Goal: Information Seeking & Learning: Learn about a topic

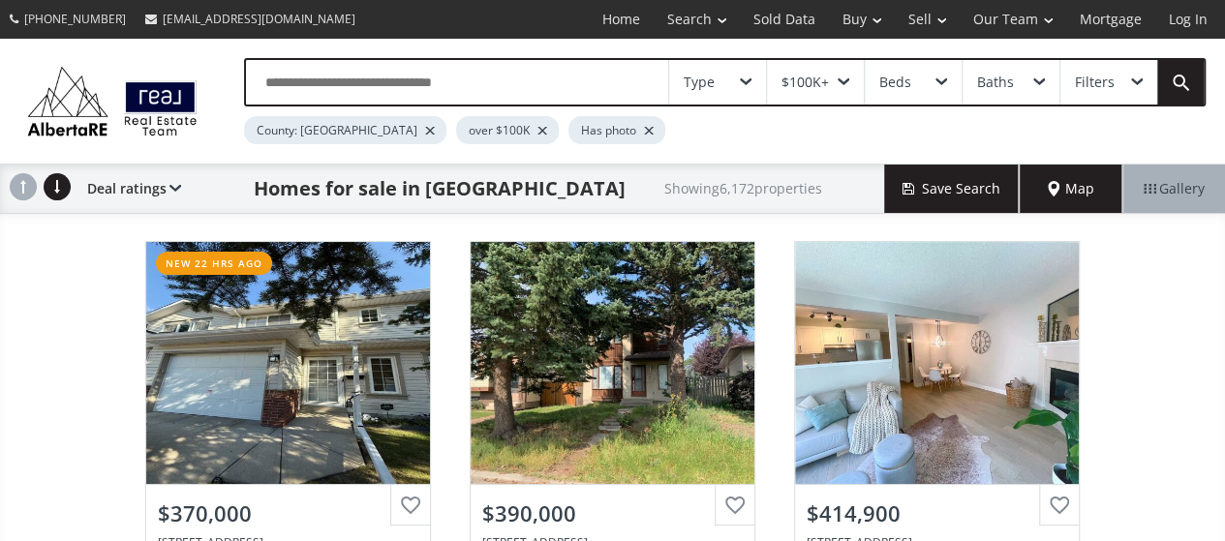
scroll to position [97, 0]
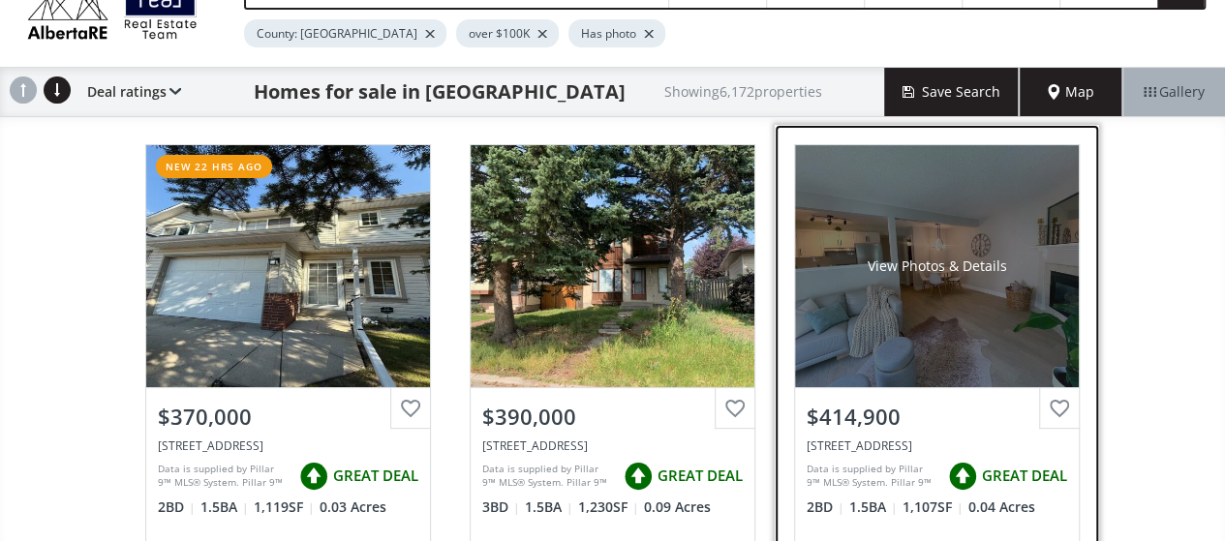
click at [934, 313] on div "View Photos & Details" at bounding box center [937, 266] width 284 height 242
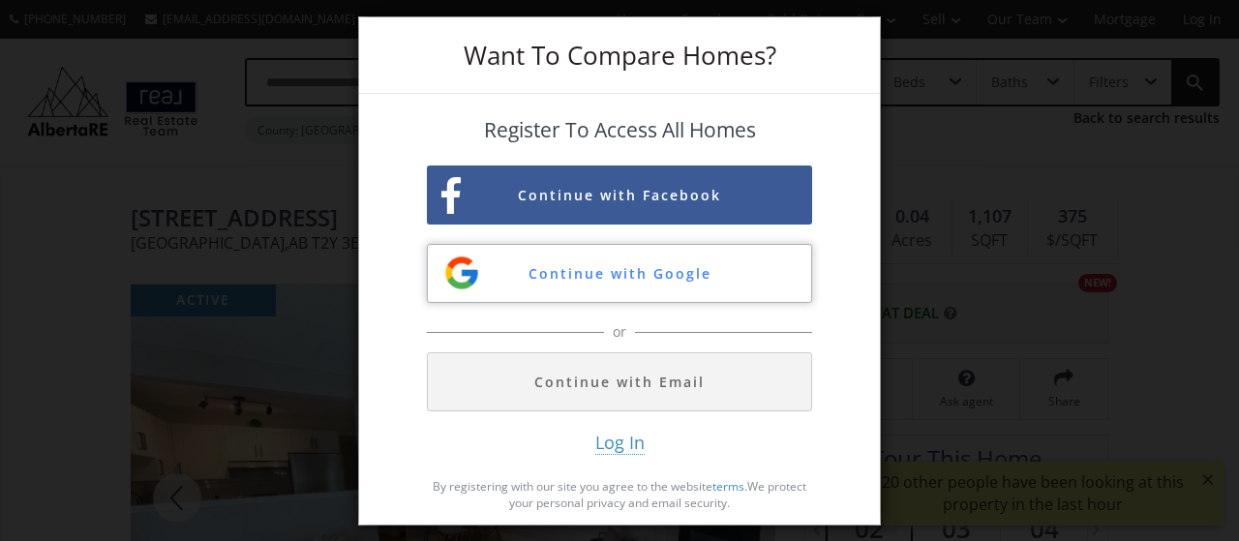
click at [600, 273] on button "Continue with Google" at bounding box center [619, 273] width 385 height 59
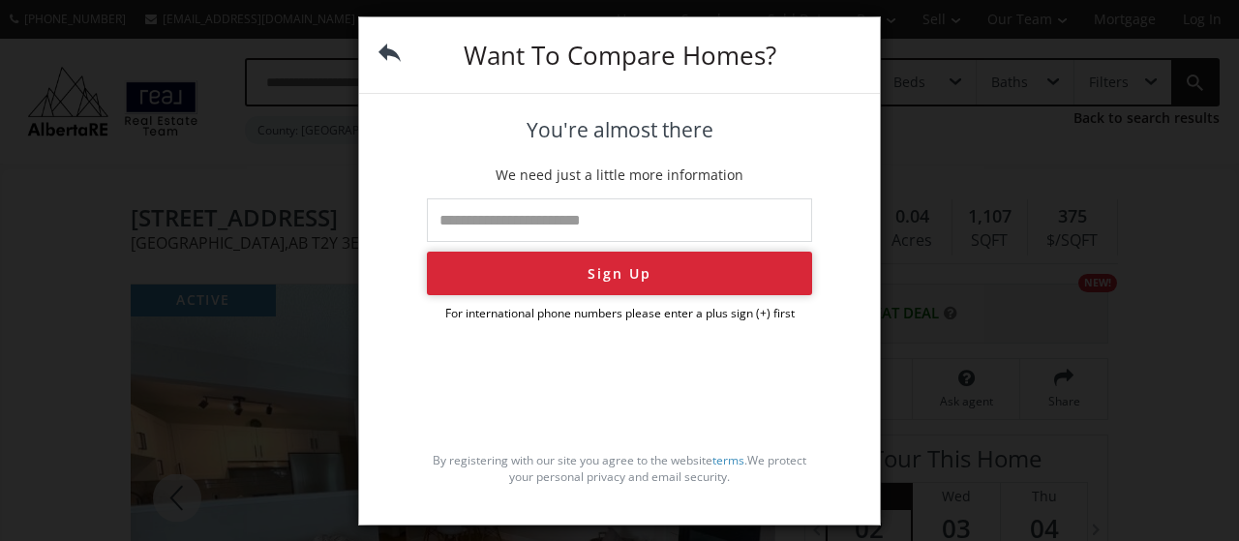
type input "**********"
click at [647, 279] on button "Sign Up" at bounding box center [619, 274] width 385 height 44
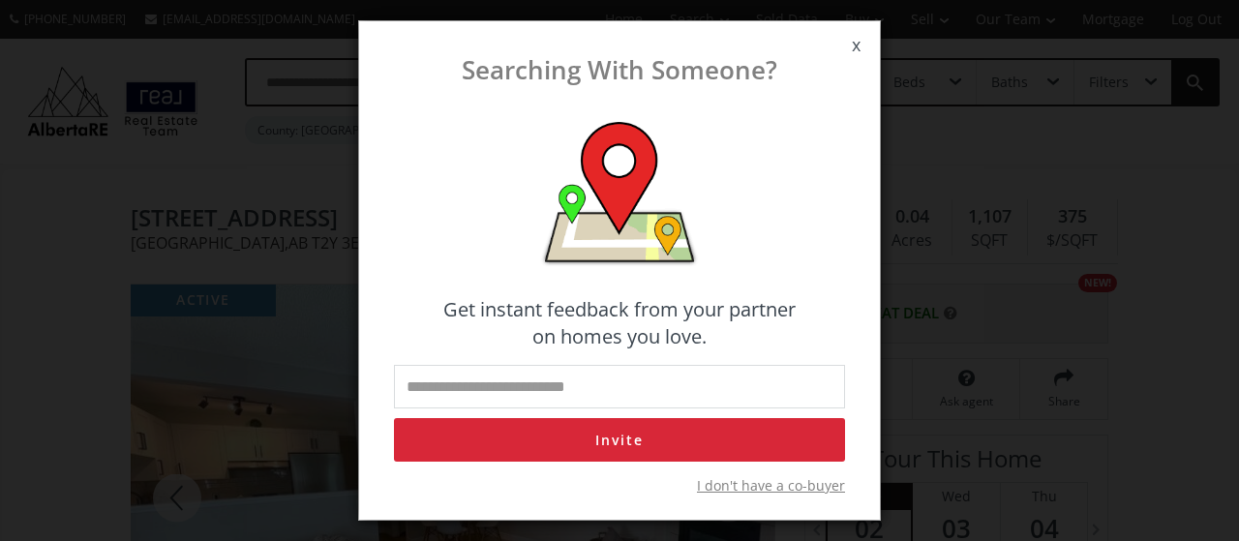
click at [745, 486] on span "I don't have a co-buyer" at bounding box center [771, 485] width 148 height 19
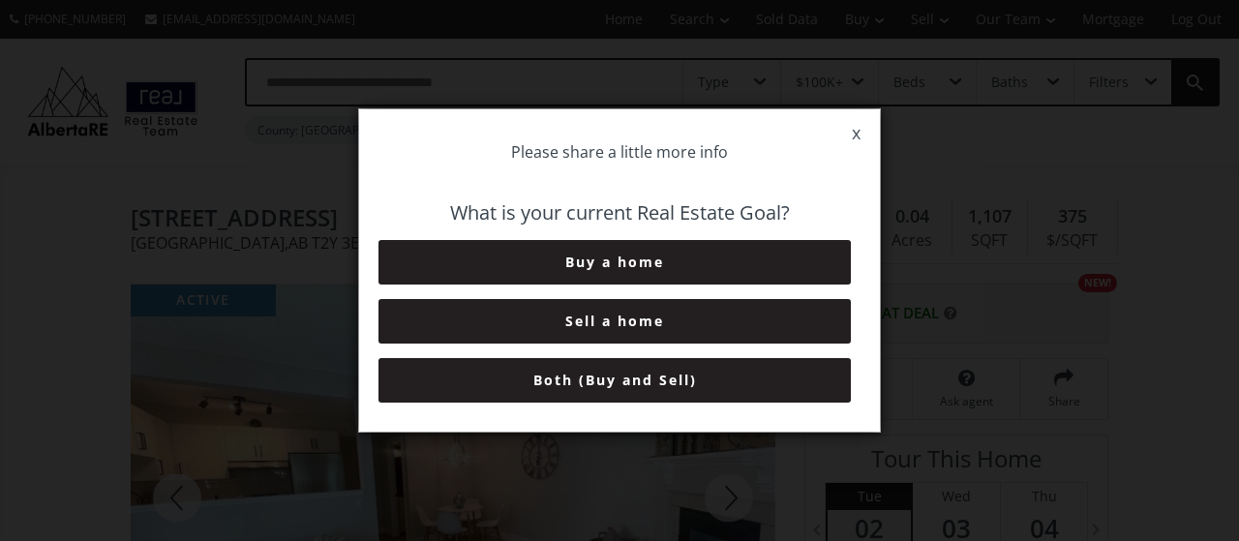
click at [670, 266] on button "Buy a home" at bounding box center [615, 262] width 472 height 45
click at [658, 382] on button "6+ Months" at bounding box center [615, 380] width 472 height 45
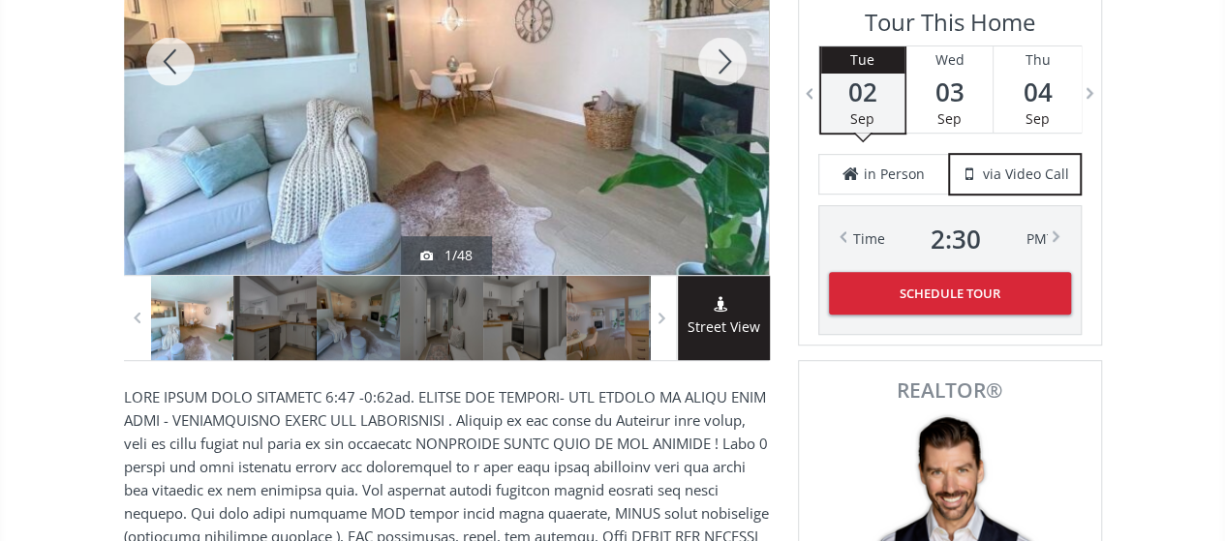
scroll to position [484, 0]
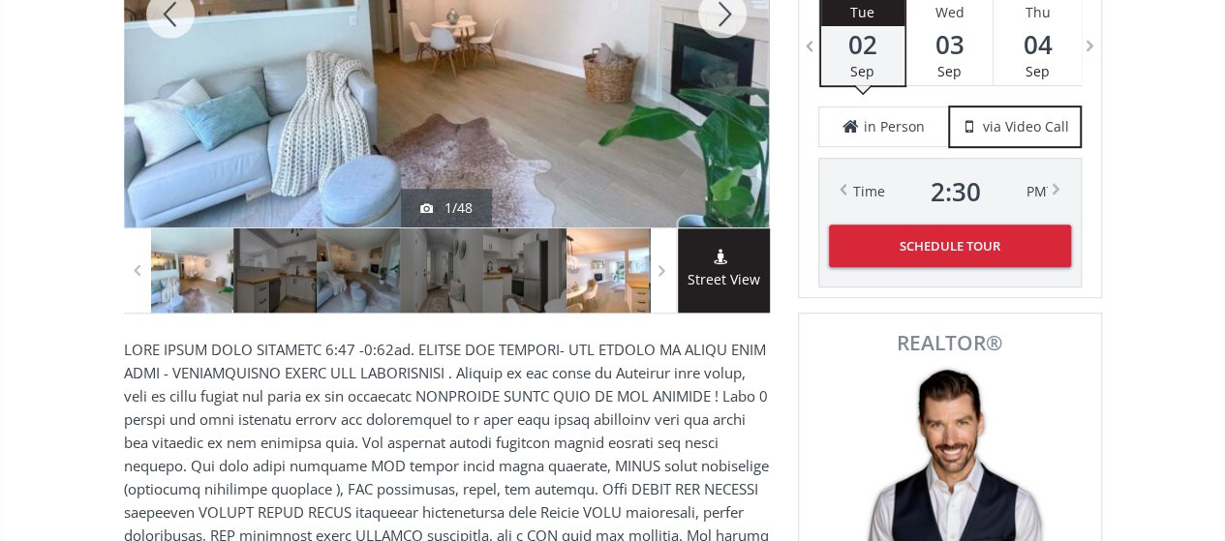
click at [601, 275] on div at bounding box center [607, 270] width 83 height 84
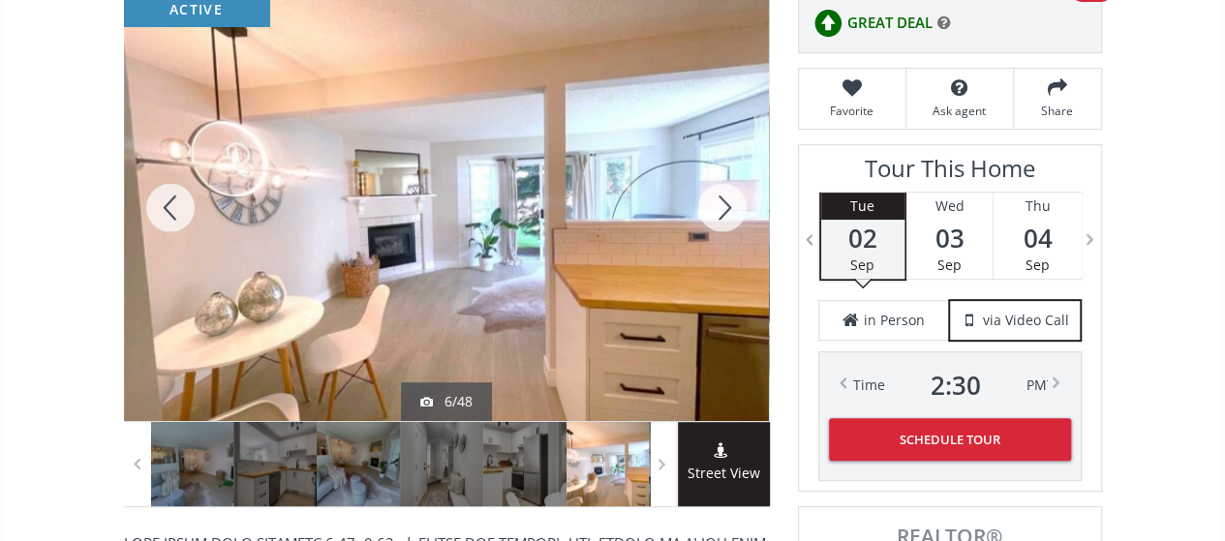
scroll to position [290, 0]
click at [726, 194] on div at bounding box center [722, 207] width 93 height 427
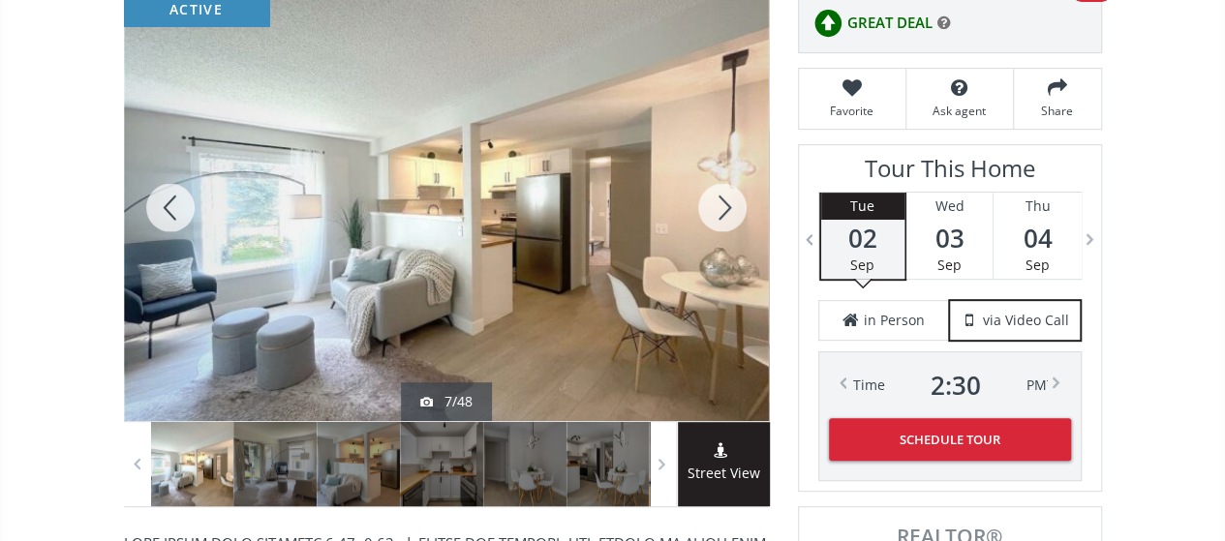
click at [726, 194] on div at bounding box center [722, 207] width 93 height 427
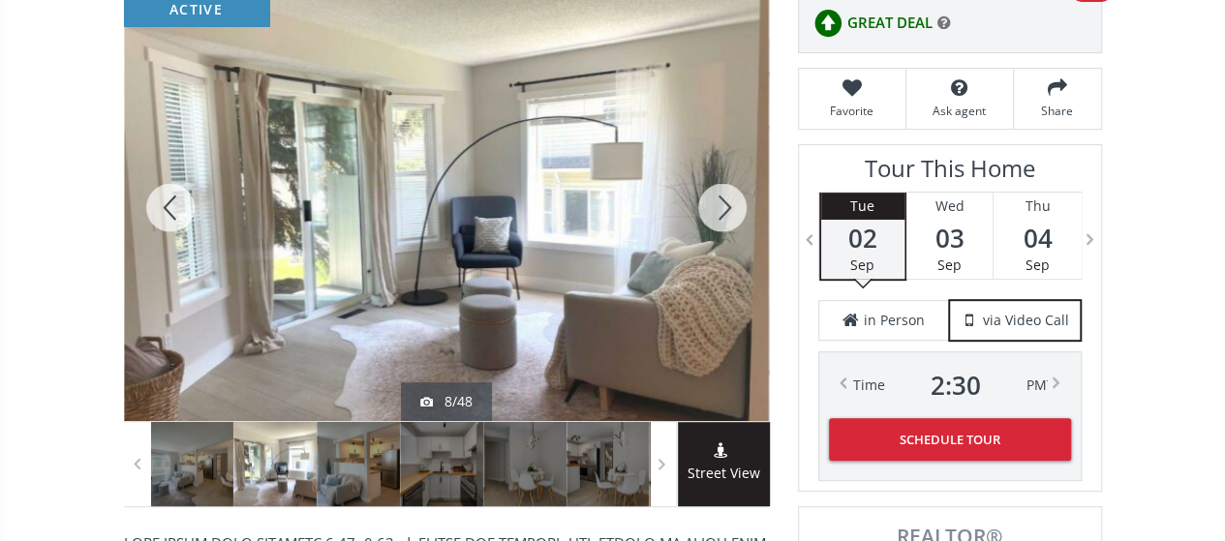
click at [726, 194] on div at bounding box center [722, 207] width 93 height 427
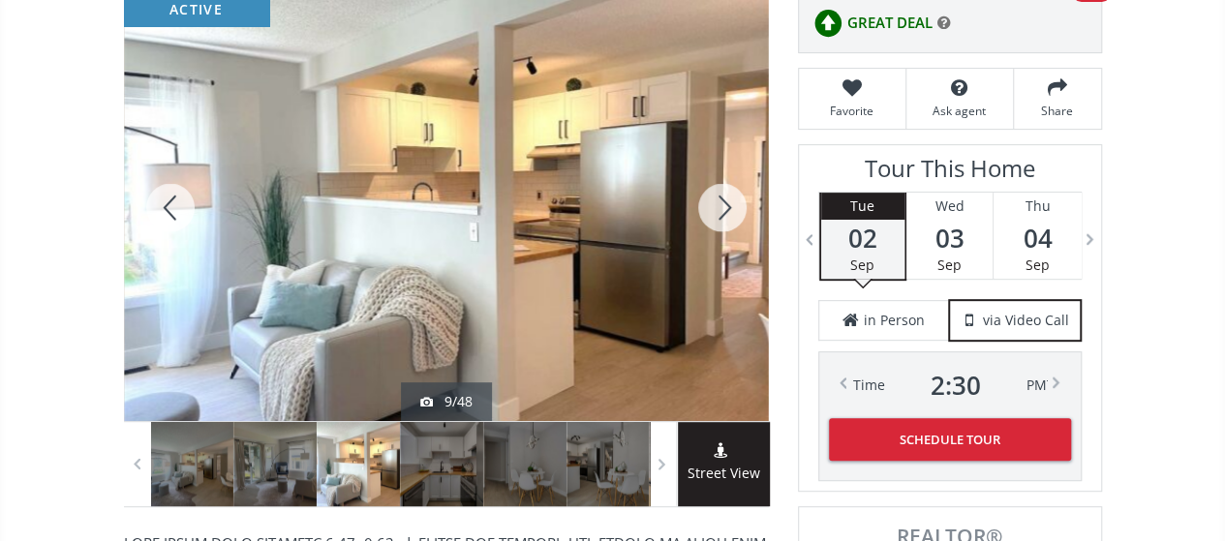
click at [726, 194] on div at bounding box center [722, 207] width 93 height 427
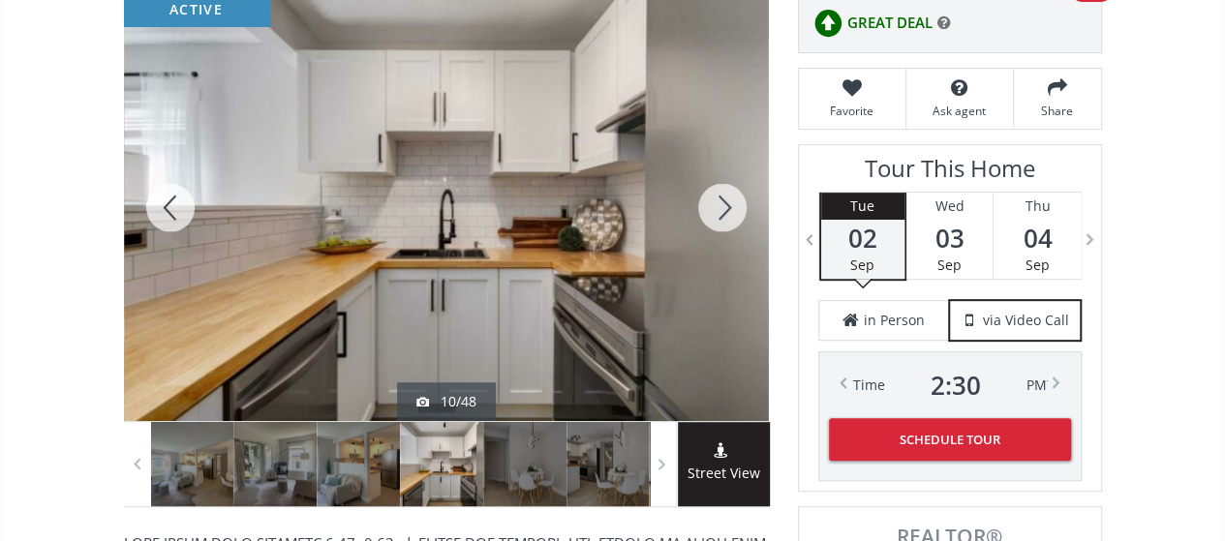
click at [726, 194] on div at bounding box center [722, 207] width 93 height 427
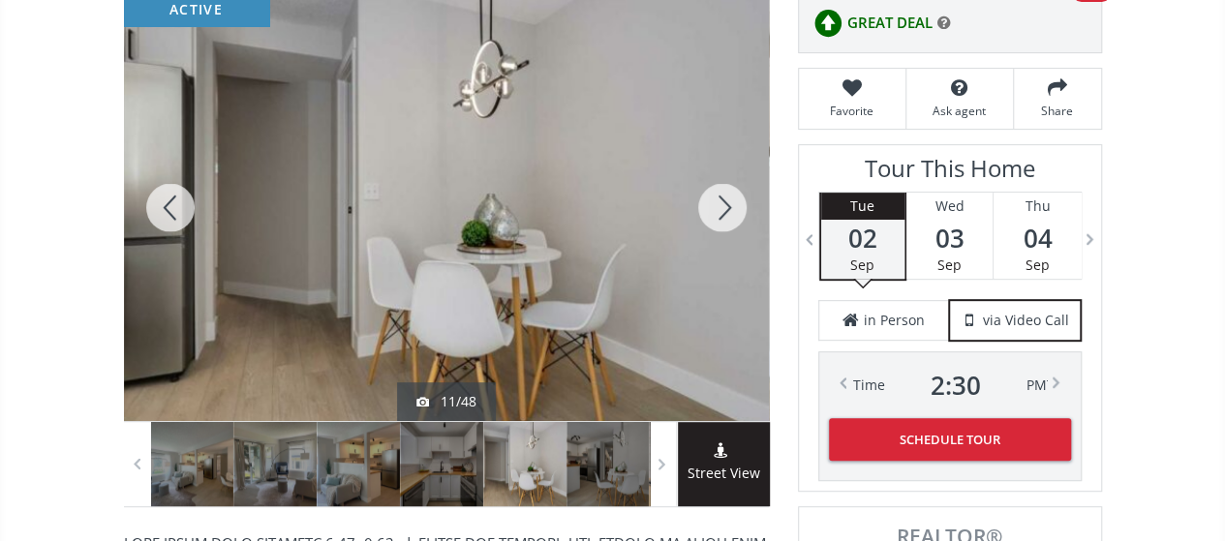
click at [726, 194] on div at bounding box center [722, 207] width 93 height 427
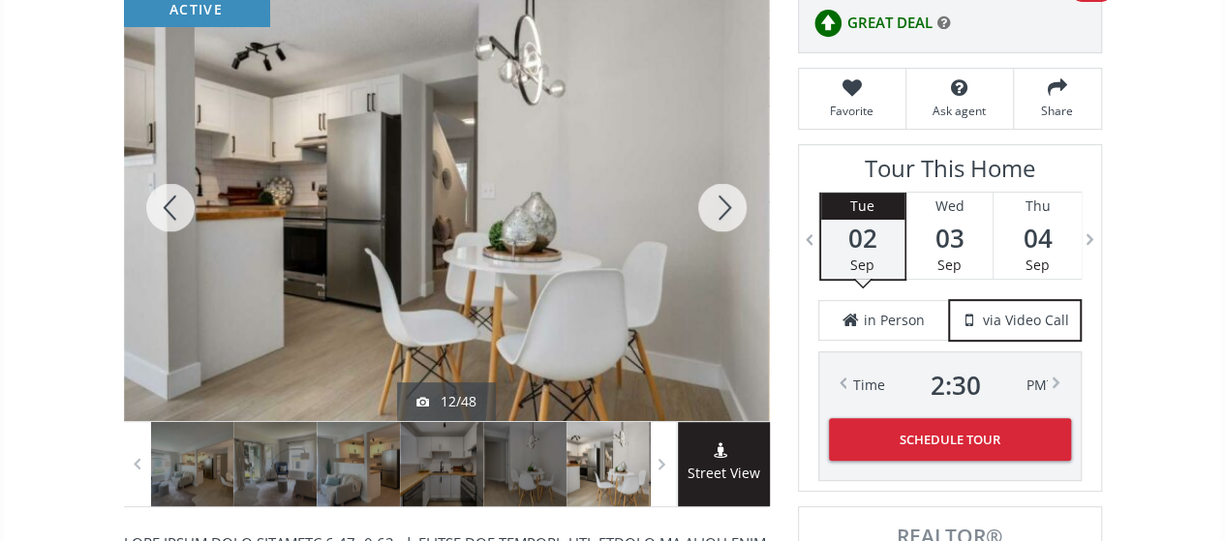
click at [726, 194] on div at bounding box center [722, 207] width 93 height 427
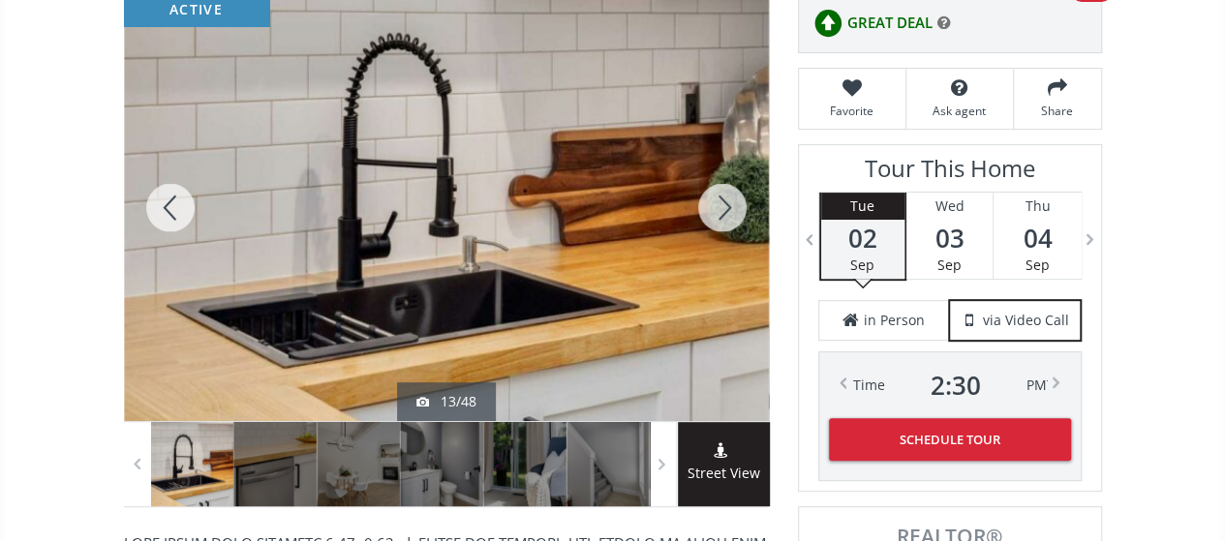
click at [726, 194] on div at bounding box center [722, 207] width 93 height 427
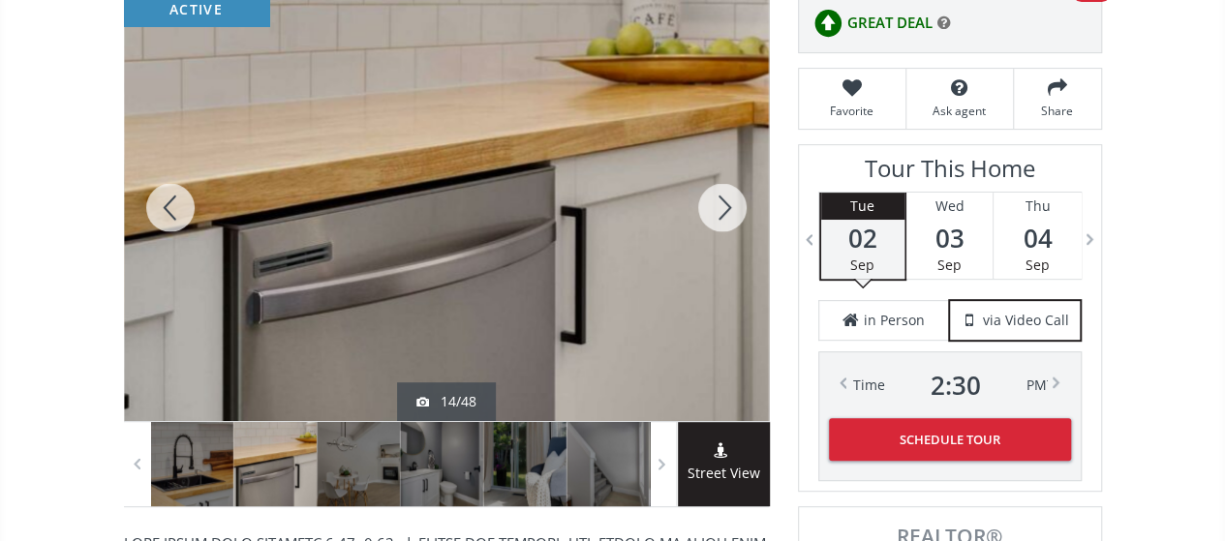
click at [726, 194] on div at bounding box center [722, 207] width 93 height 427
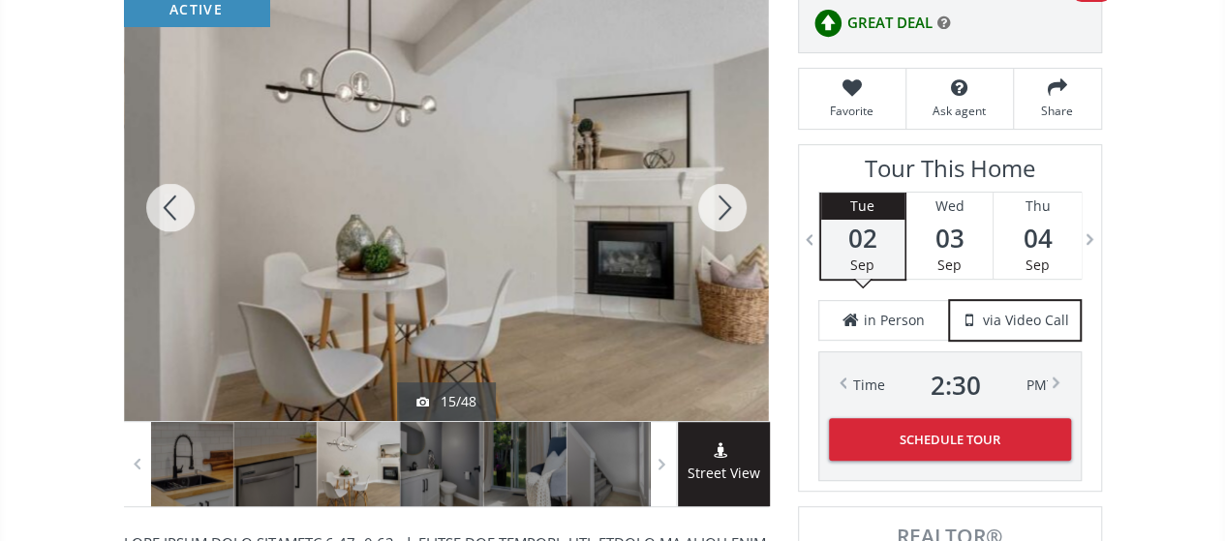
click at [726, 194] on div at bounding box center [722, 207] width 93 height 427
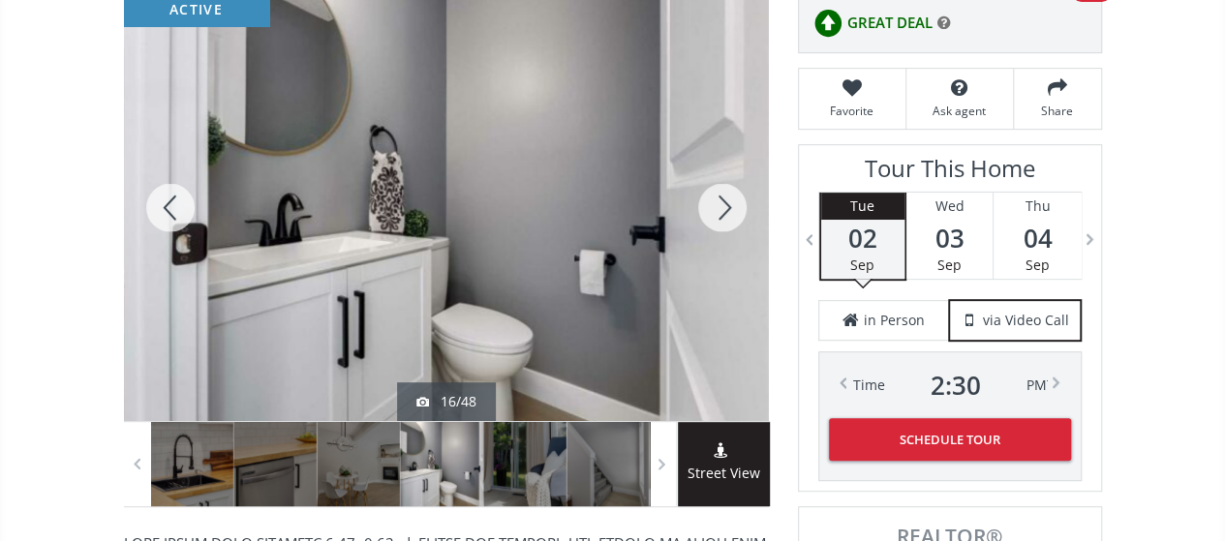
click at [726, 194] on div at bounding box center [722, 207] width 93 height 427
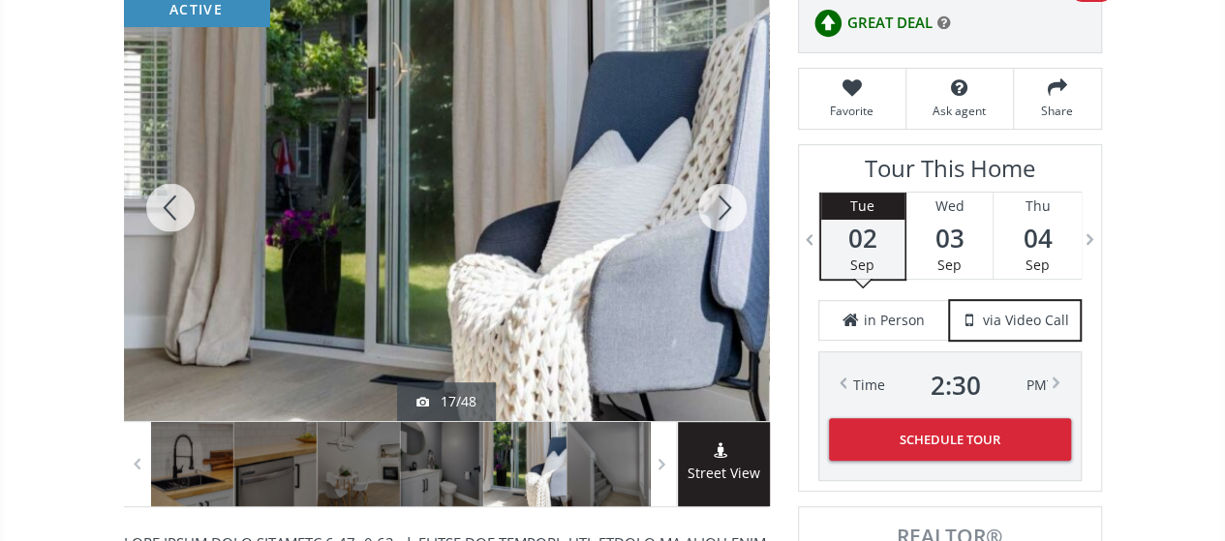
click at [726, 194] on div at bounding box center [722, 207] width 93 height 427
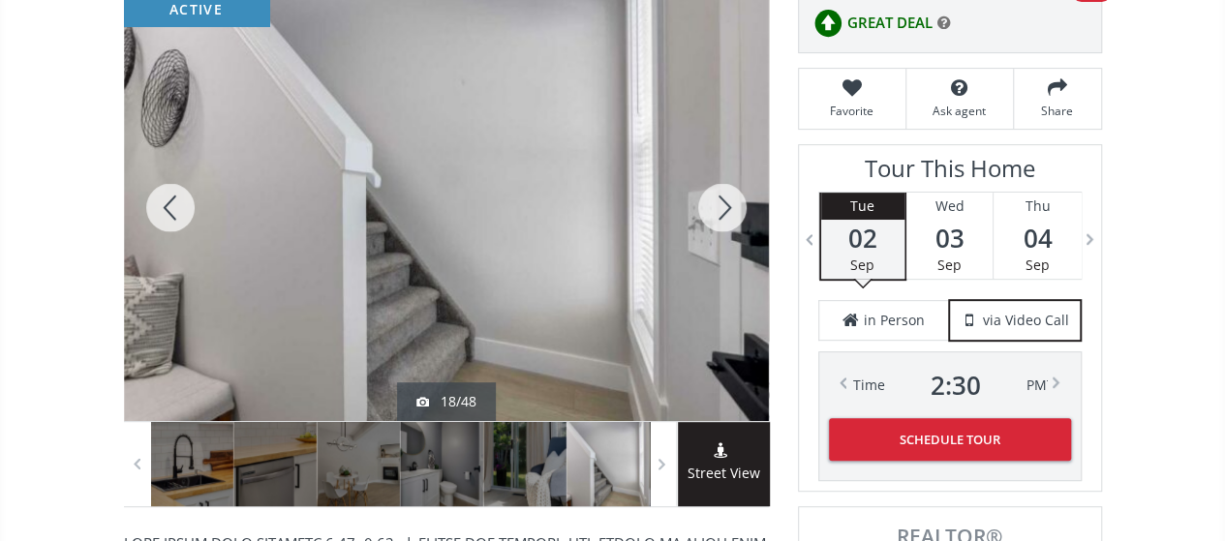
click at [726, 194] on div at bounding box center [722, 207] width 93 height 427
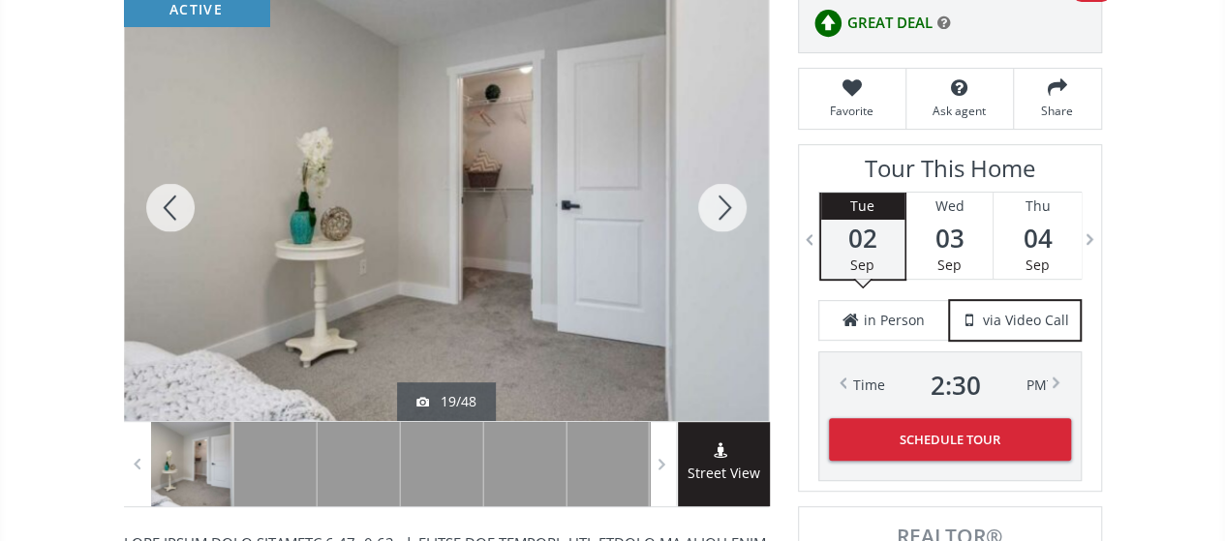
click at [726, 194] on div at bounding box center [722, 207] width 93 height 427
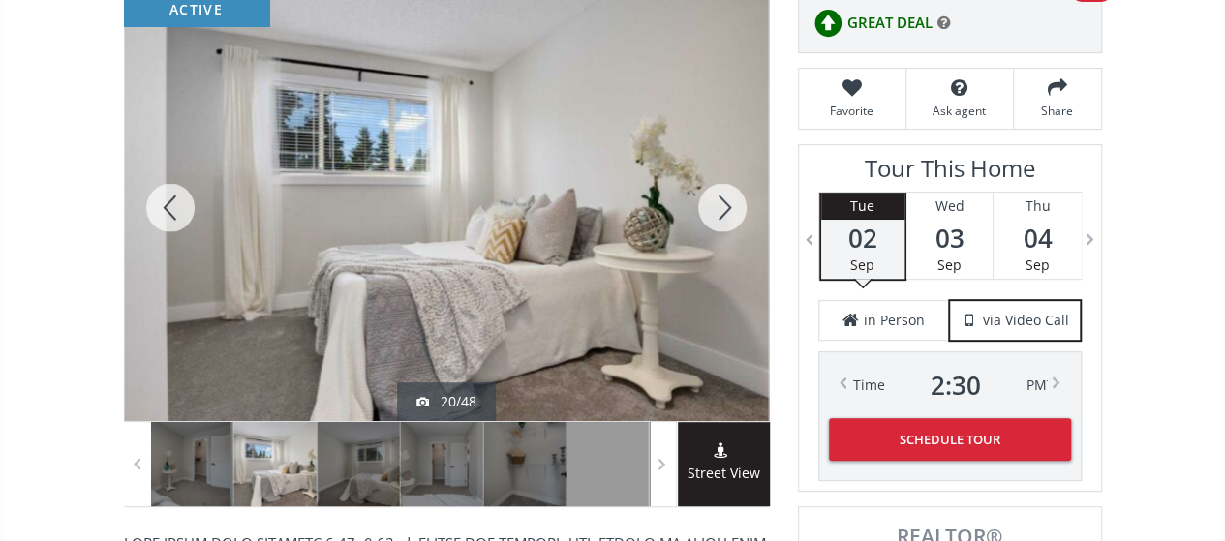
click at [726, 194] on div at bounding box center [722, 207] width 93 height 427
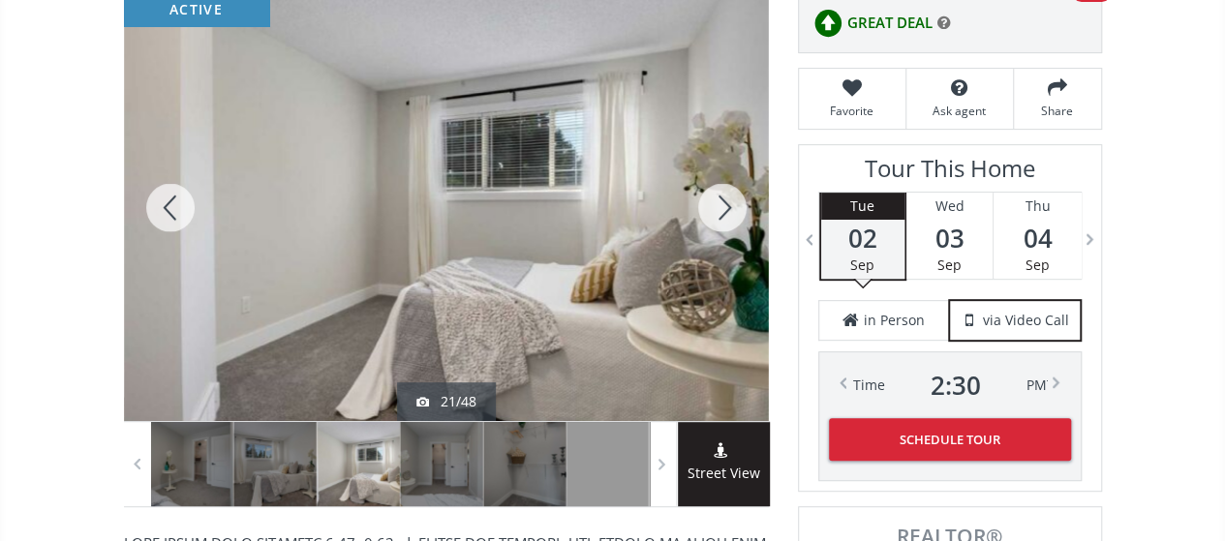
click at [726, 194] on div at bounding box center [722, 207] width 93 height 427
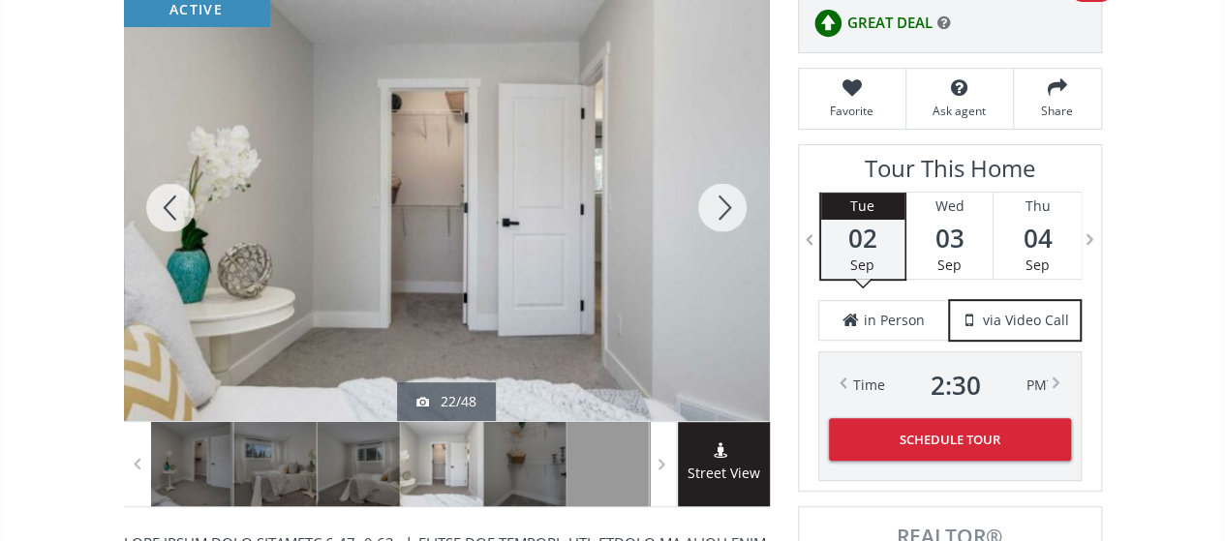
click at [726, 194] on div at bounding box center [722, 207] width 93 height 427
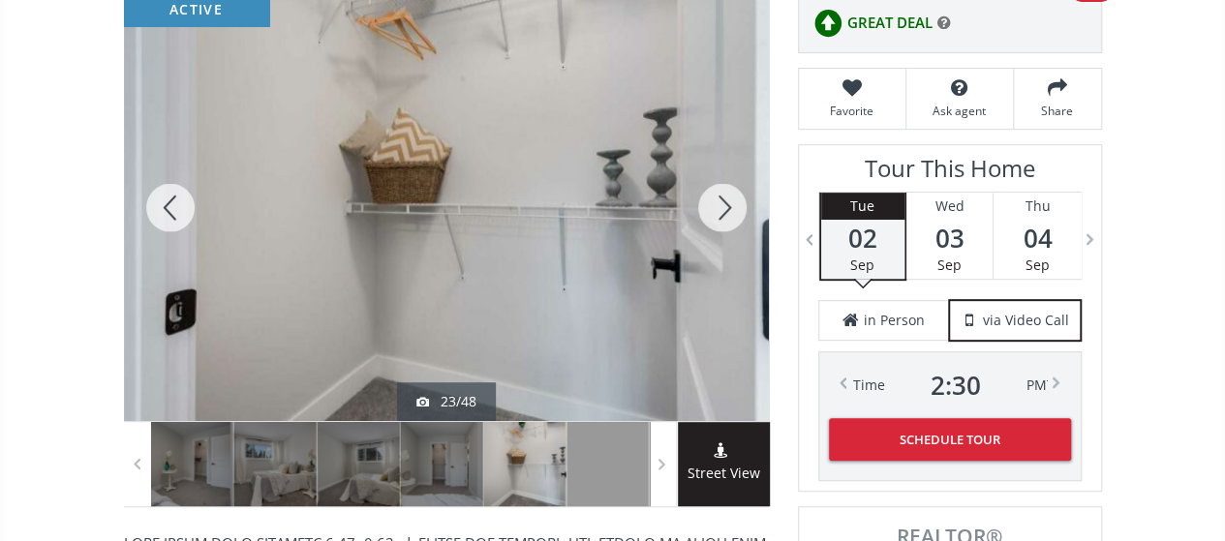
click at [726, 194] on div at bounding box center [722, 207] width 93 height 427
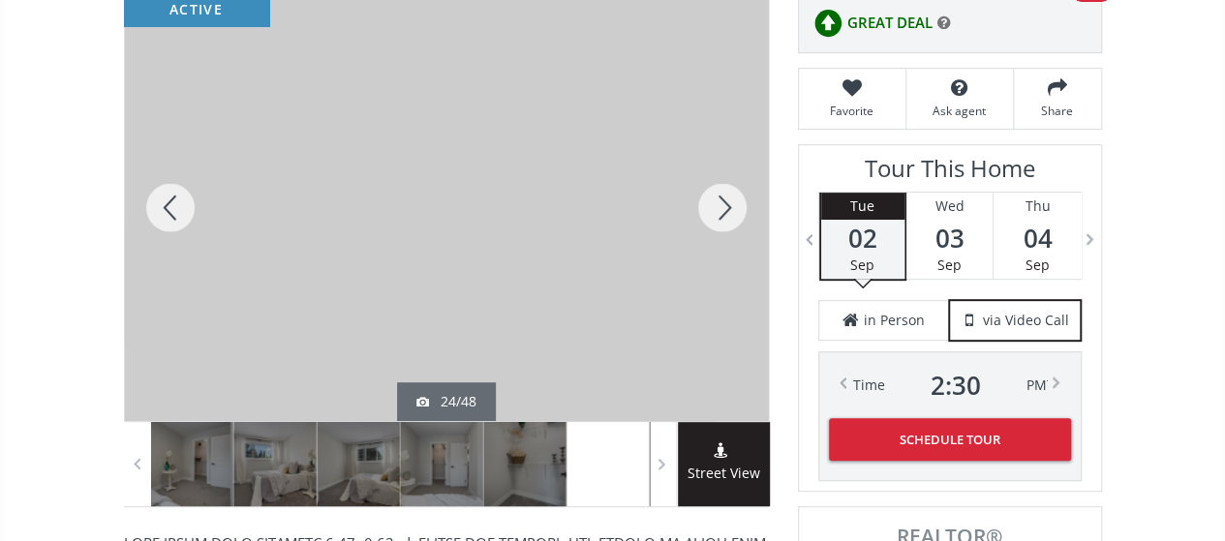
click at [726, 194] on div at bounding box center [722, 207] width 93 height 427
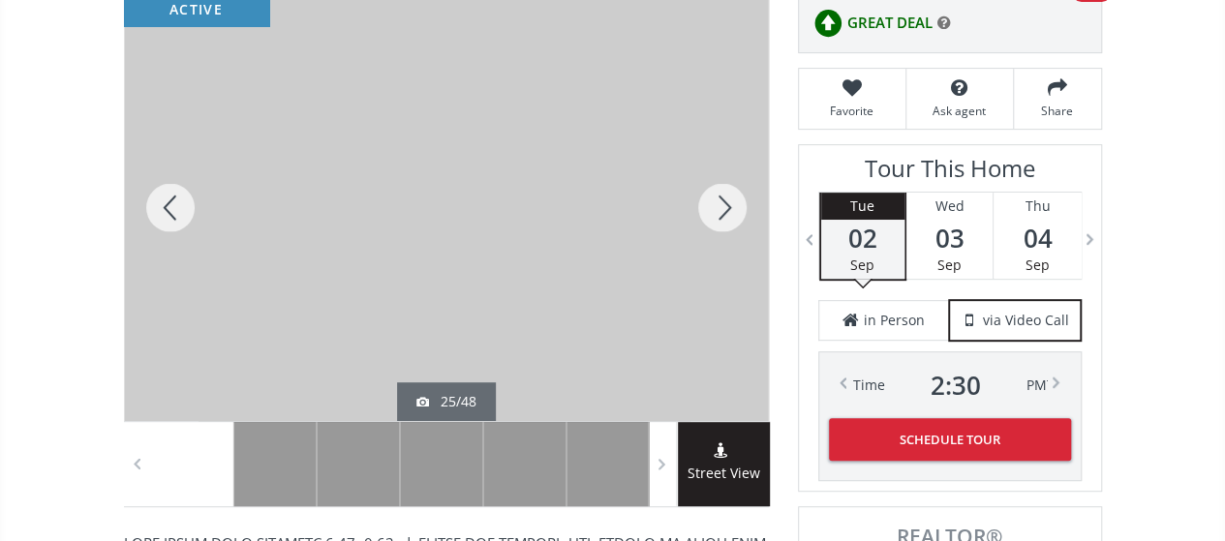
click at [726, 194] on div at bounding box center [722, 207] width 93 height 427
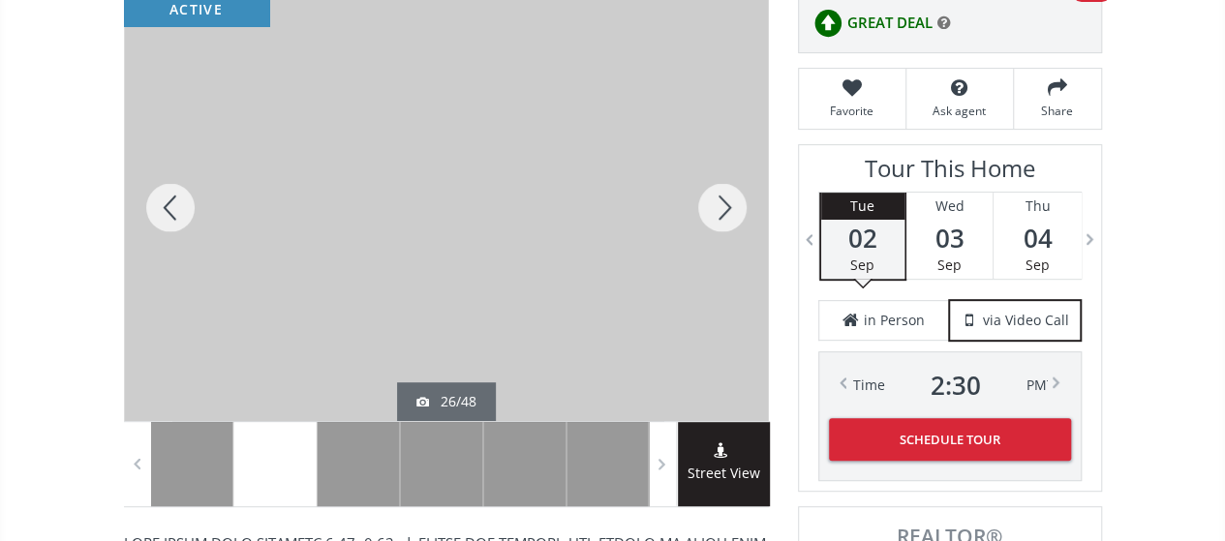
click at [726, 194] on div at bounding box center [722, 207] width 93 height 427
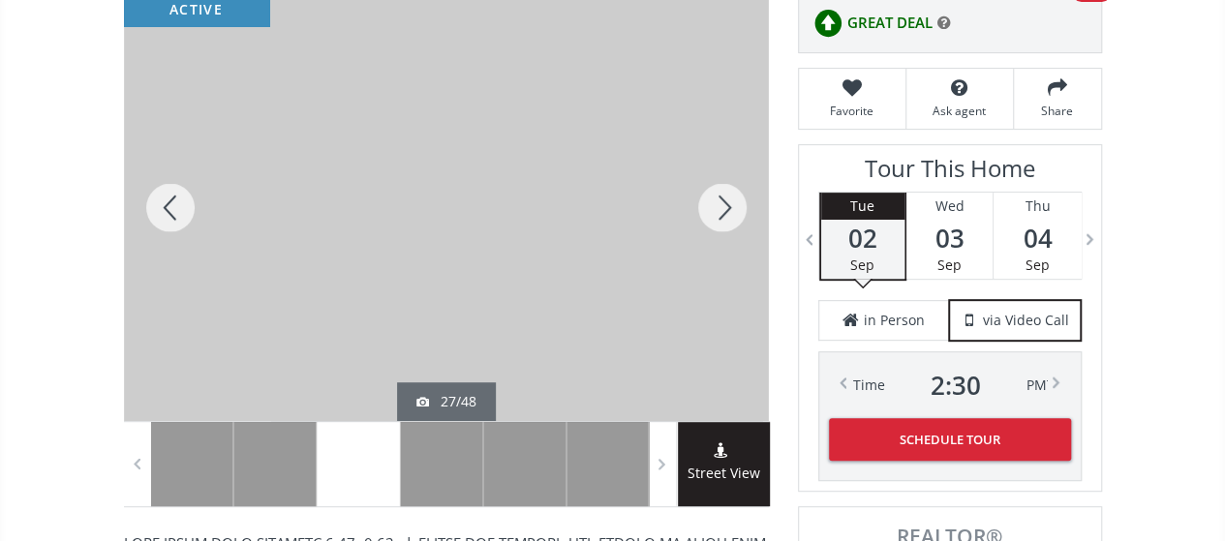
click at [726, 194] on div at bounding box center [722, 207] width 93 height 427
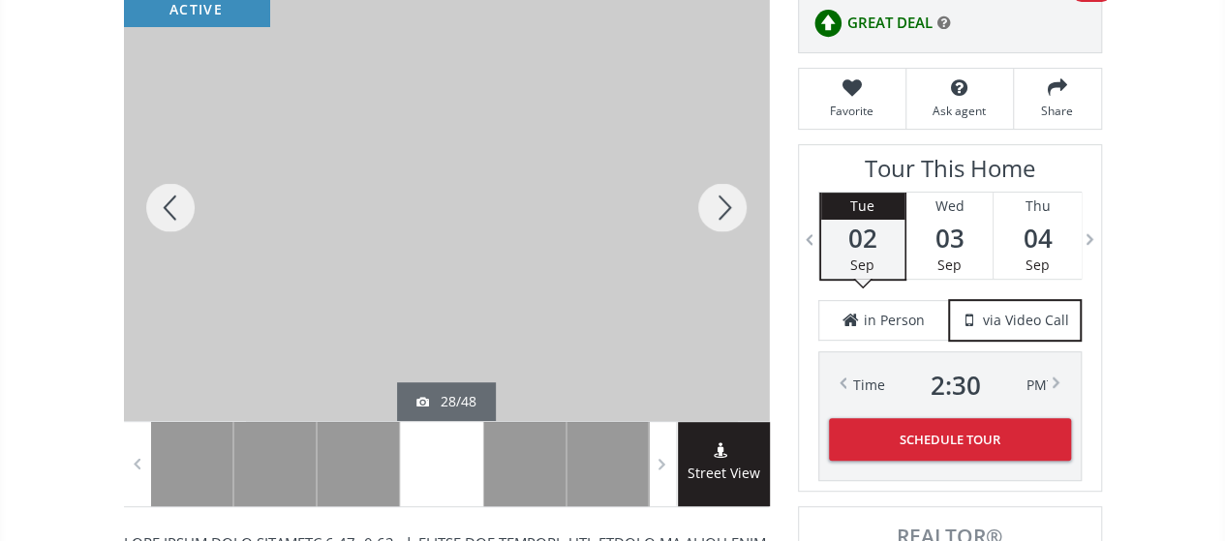
click at [726, 194] on div at bounding box center [722, 207] width 93 height 427
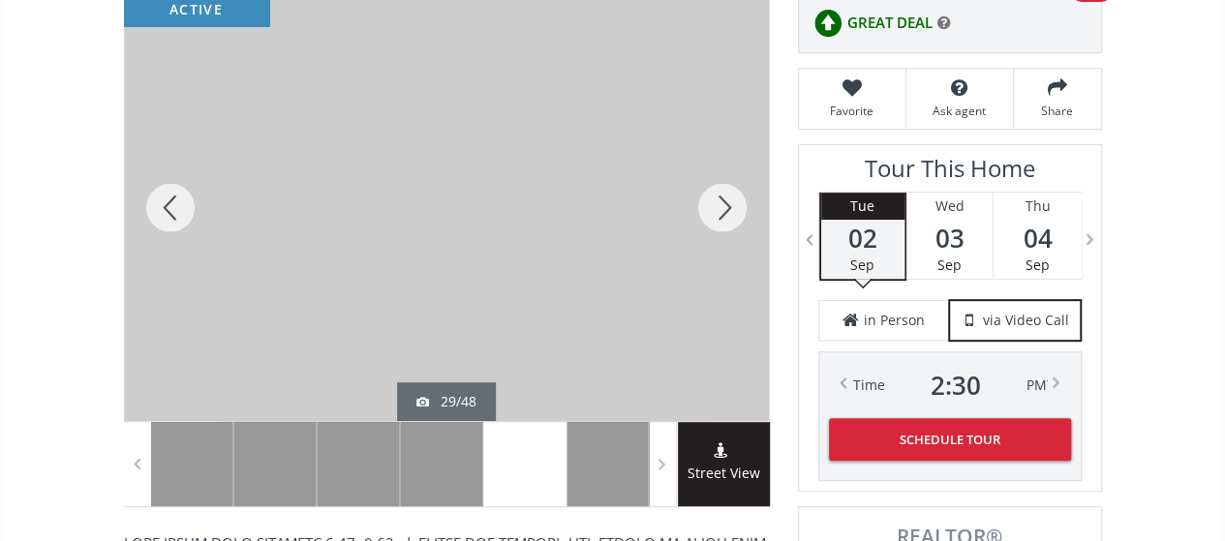
click at [726, 194] on div at bounding box center [722, 207] width 93 height 427
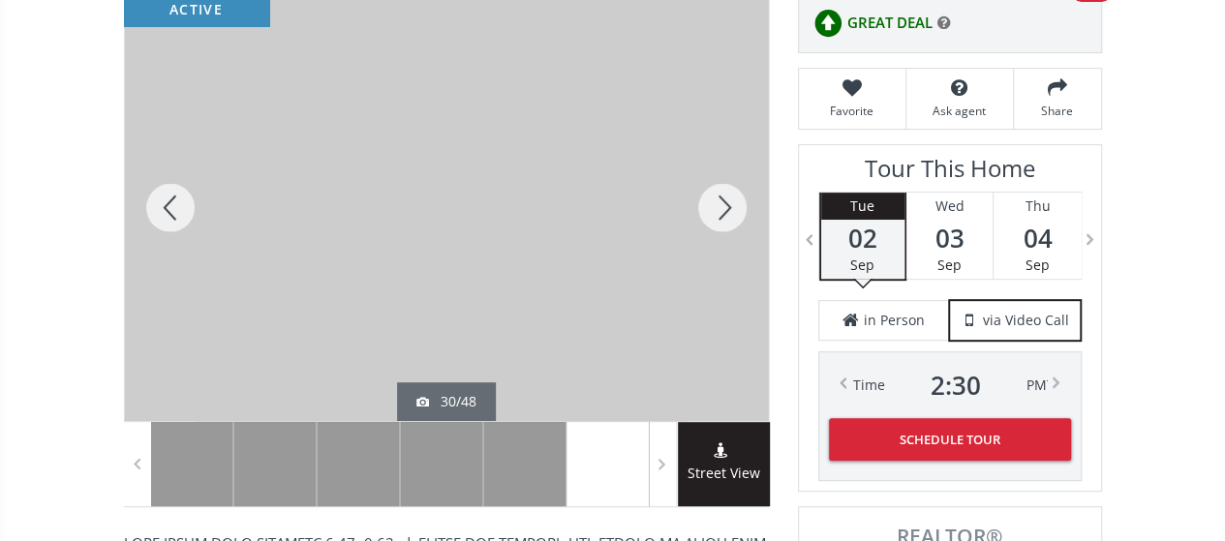
click at [726, 194] on div at bounding box center [722, 207] width 93 height 427
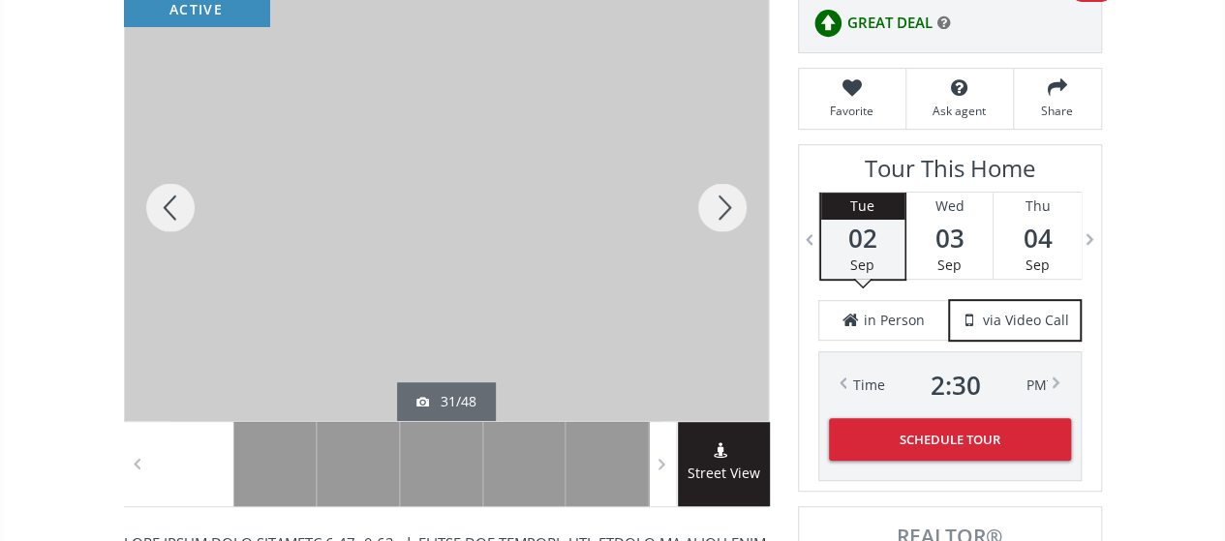
click at [726, 194] on div at bounding box center [722, 207] width 93 height 427
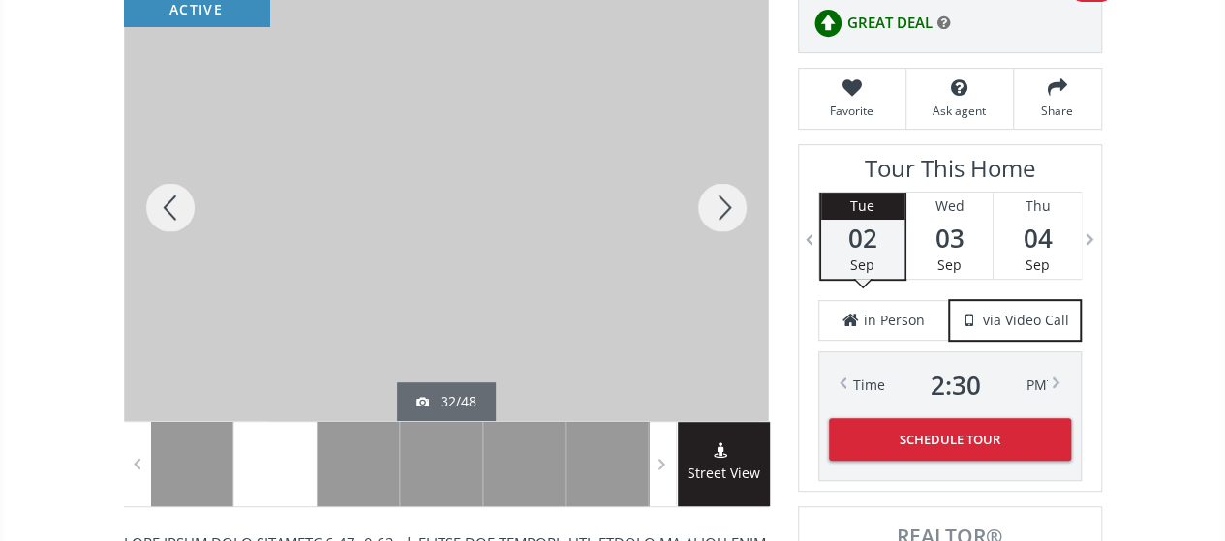
click at [726, 194] on div at bounding box center [722, 207] width 93 height 427
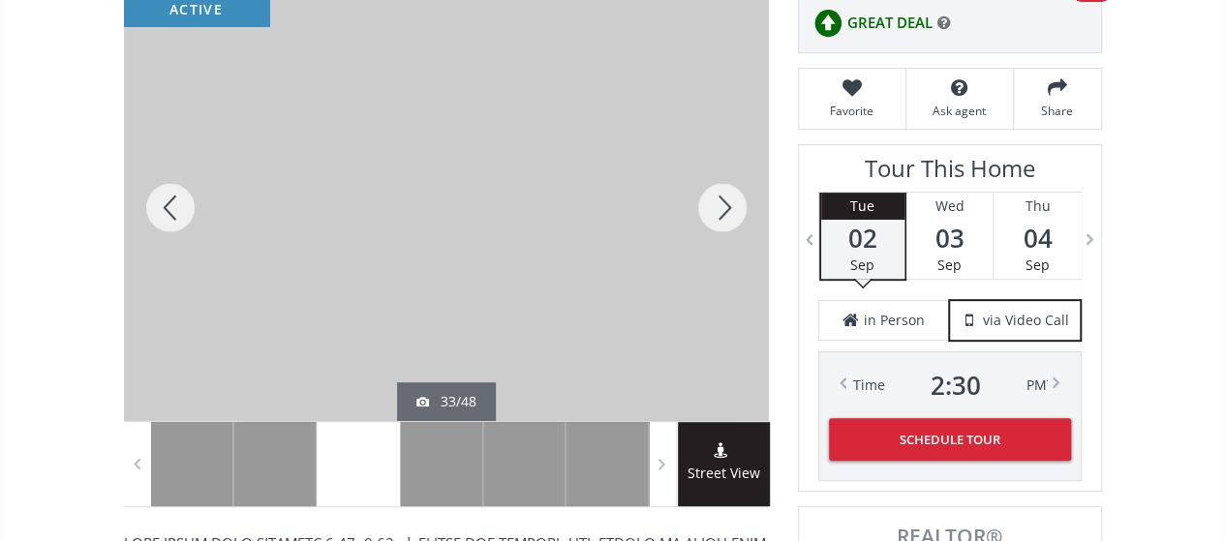
click at [726, 194] on div at bounding box center [722, 207] width 93 height 427
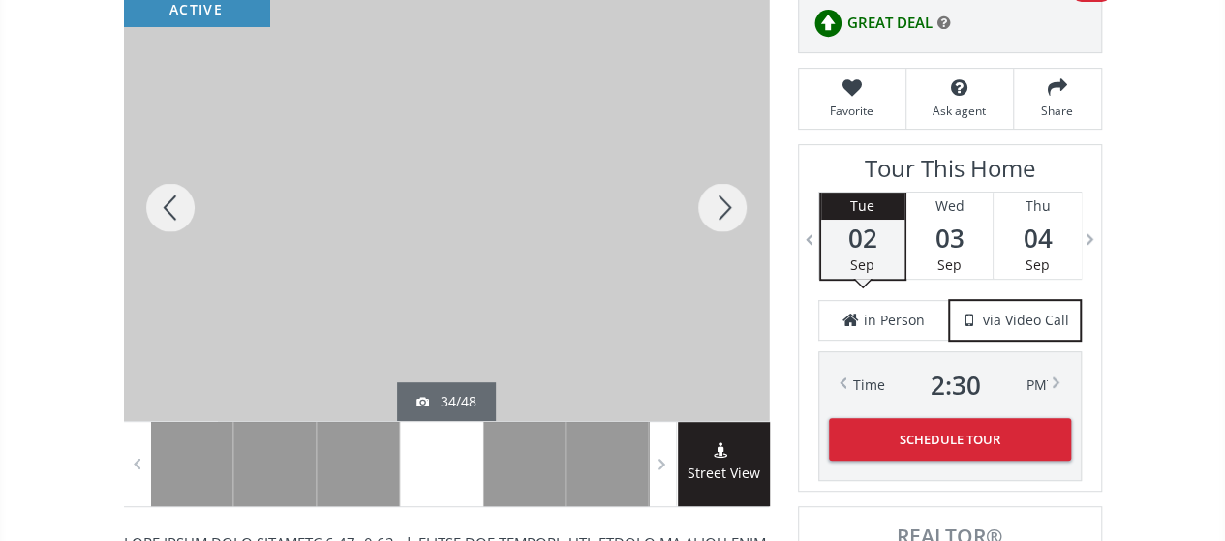
click at [726, 194] on div at bounding box center [722, 207] width 93 height 427
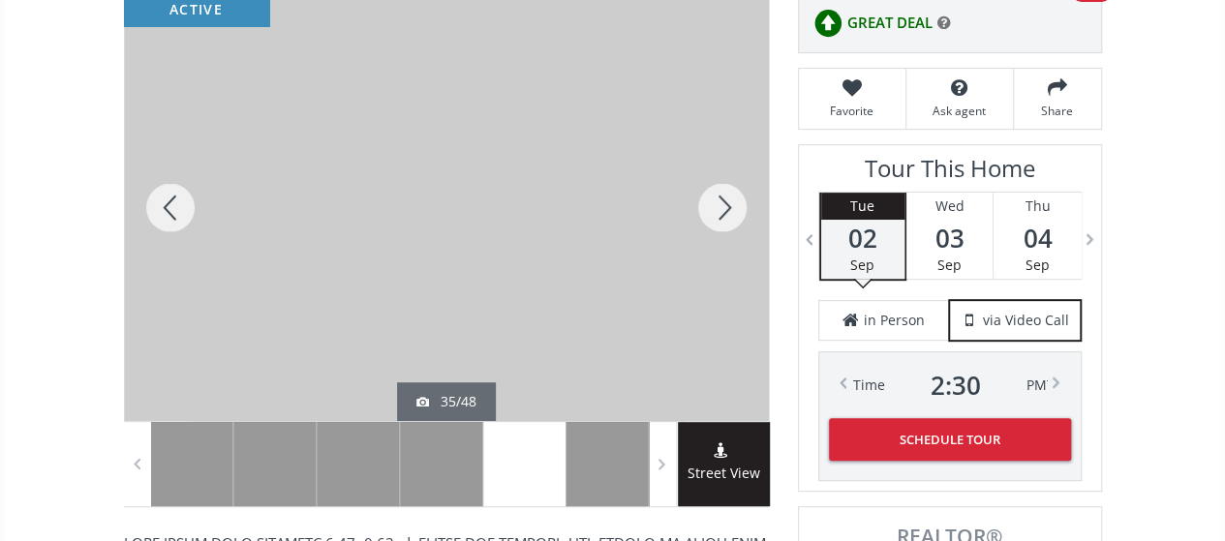
click at [726, 194] on div at bounding box center [722, 207] width 93 height 427
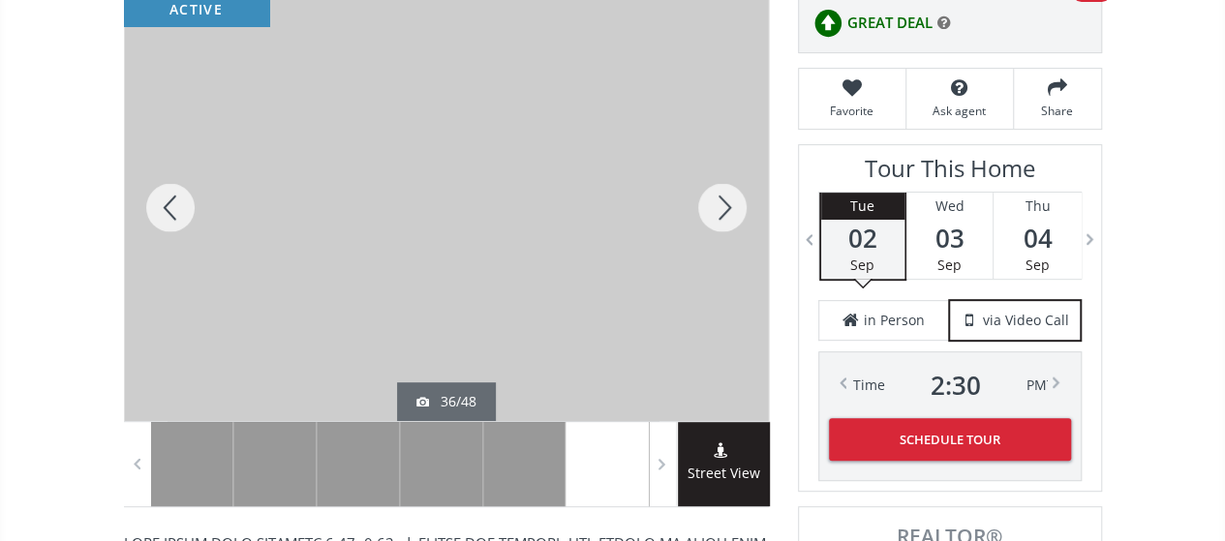
click at [726, 194] on div at bounding box center [722, 207] width 93 height 427
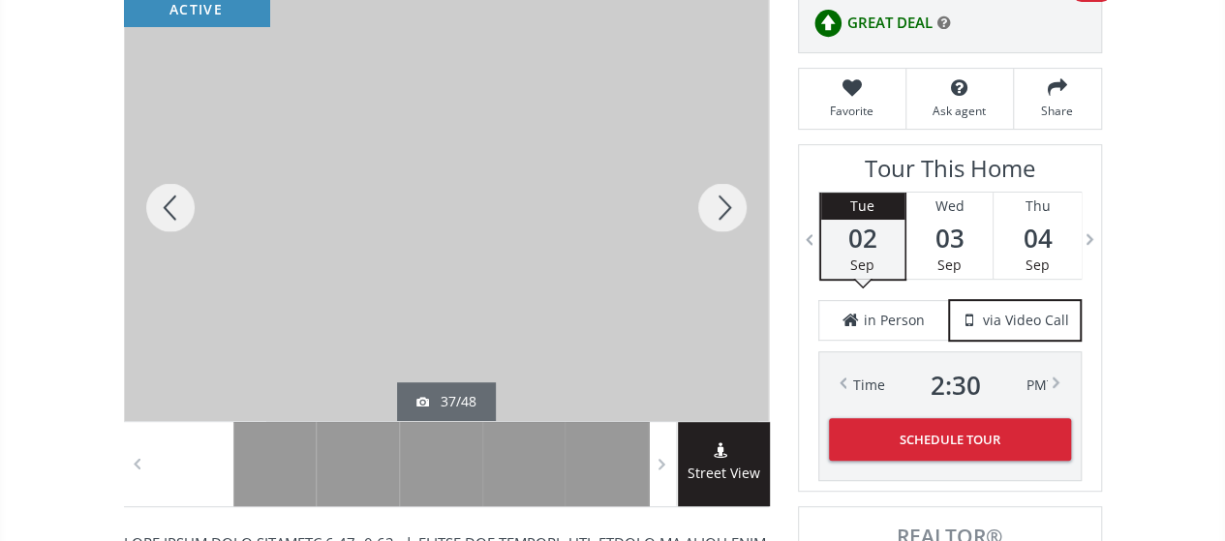
click at [726, 194] on div at bounding box center [722, 207] width 93 height 427
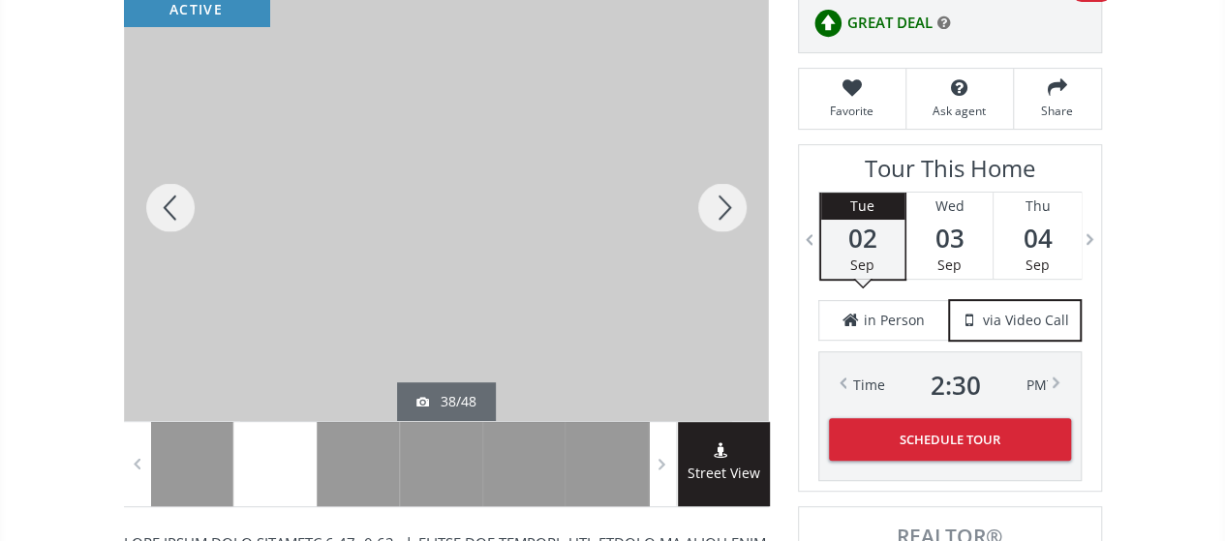
click at [726, 194] on div at bounding box center [722, 207] width 93 height 427
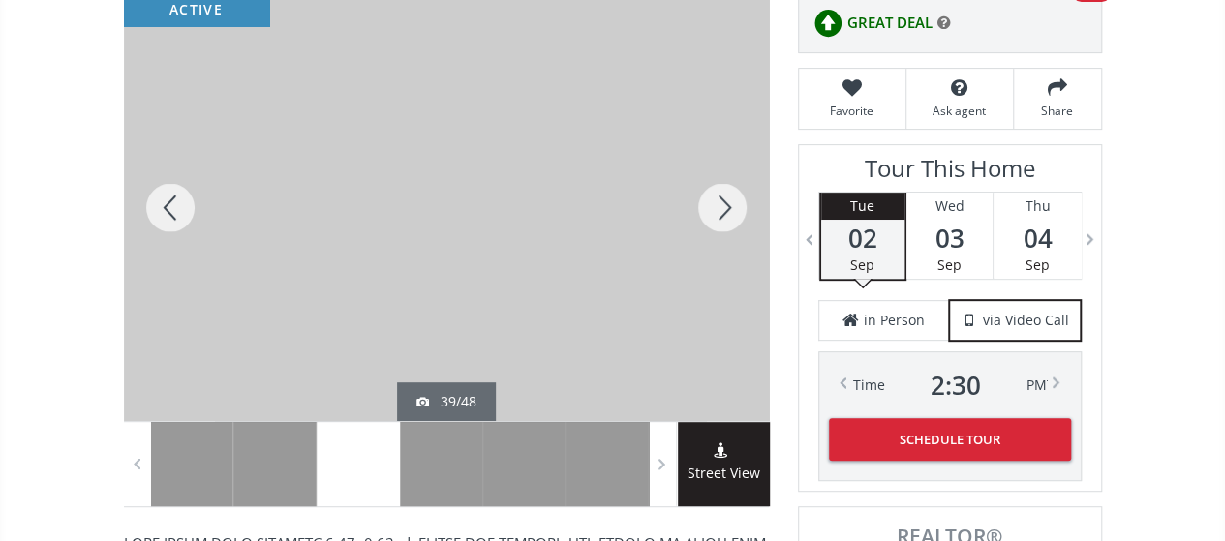
click at [726, 194] on div at bounding box center [722, 207] width 93 height 427
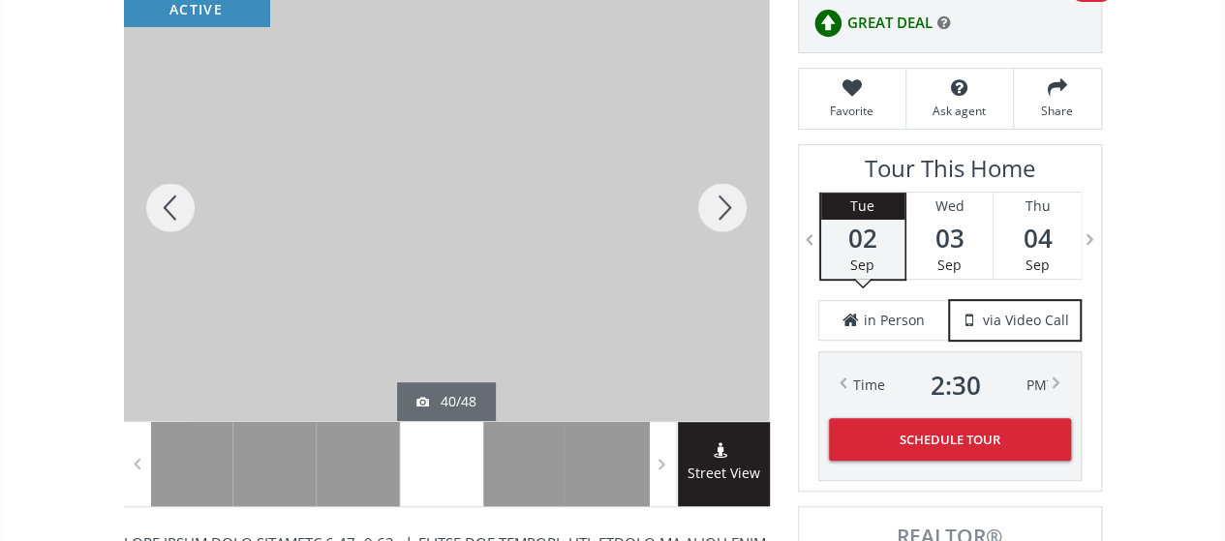
click at [726, 194] on div at bounding box center [722, 207] width 93 height 427
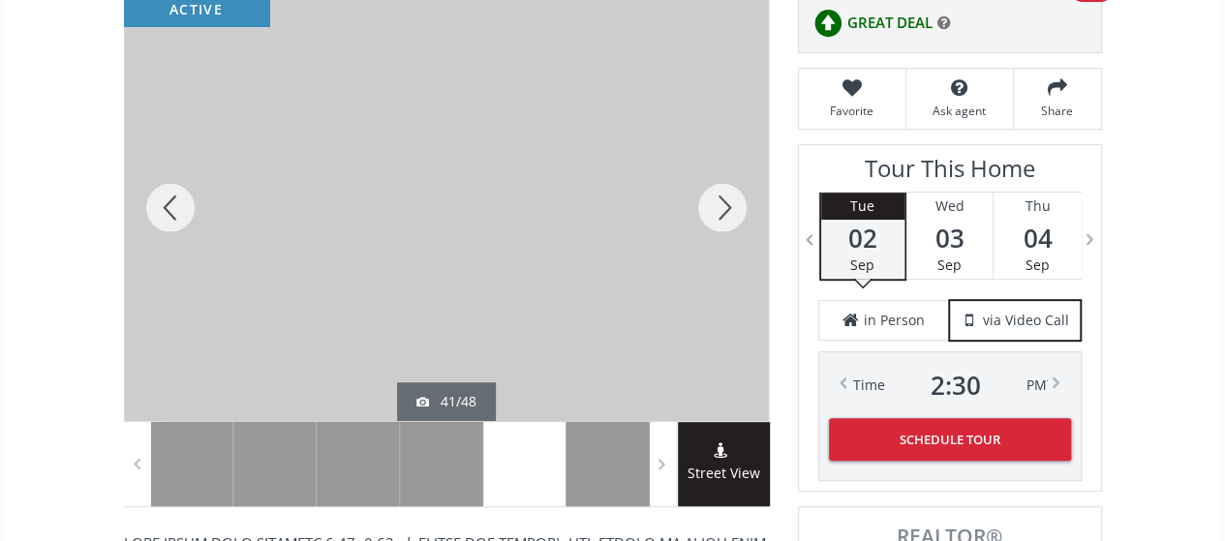
click at [726, 194] on div at bounding box center [722, 207] width 93 height 427
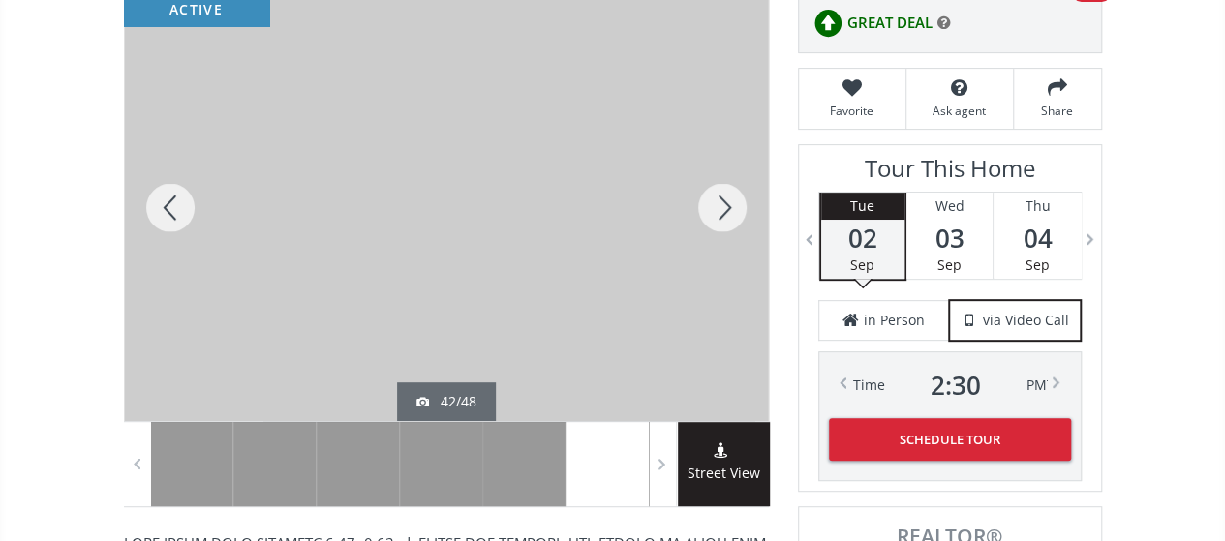
click at [726, 194] on div at bounding box center [722, 207] width 93 height 427
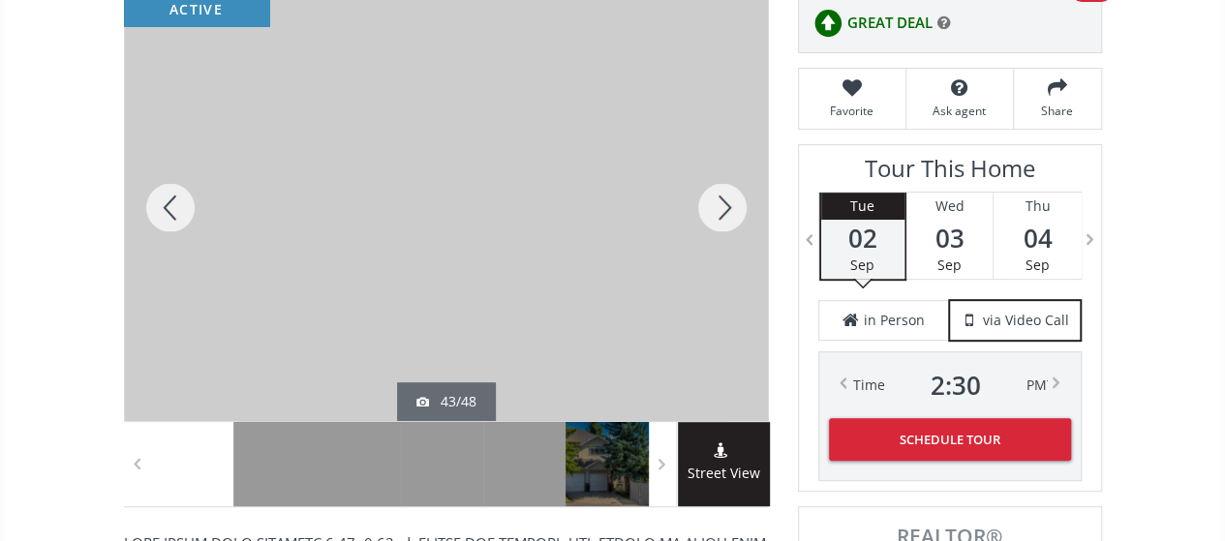
click at [726, 194] on div at bounding box center [722, 207] width 93 height 427
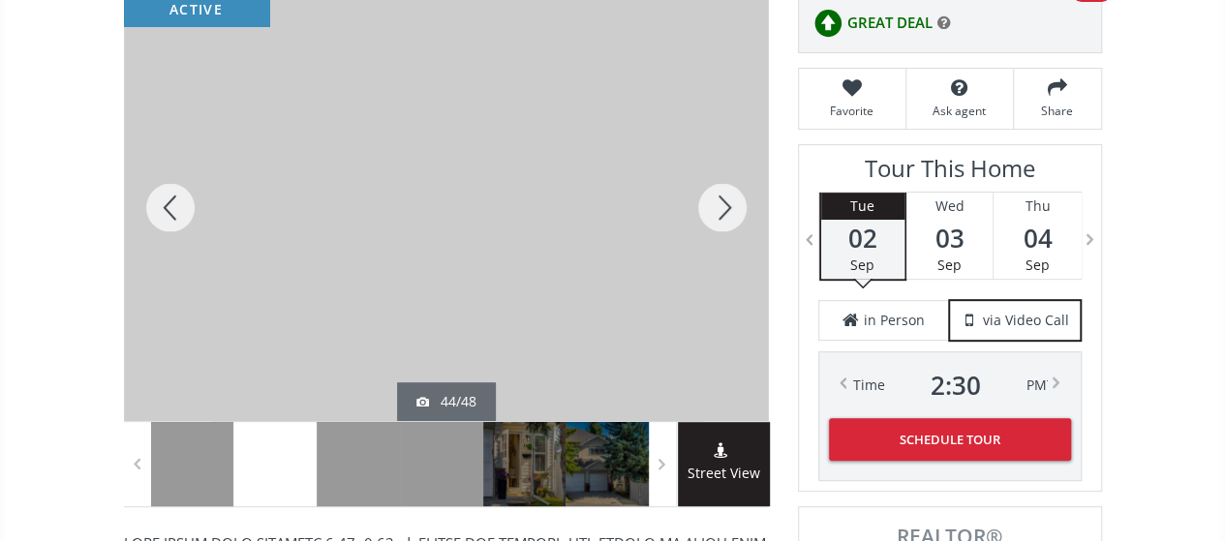
click at [726, 194] on div at bounding box center [722, 207] width 93 height 427
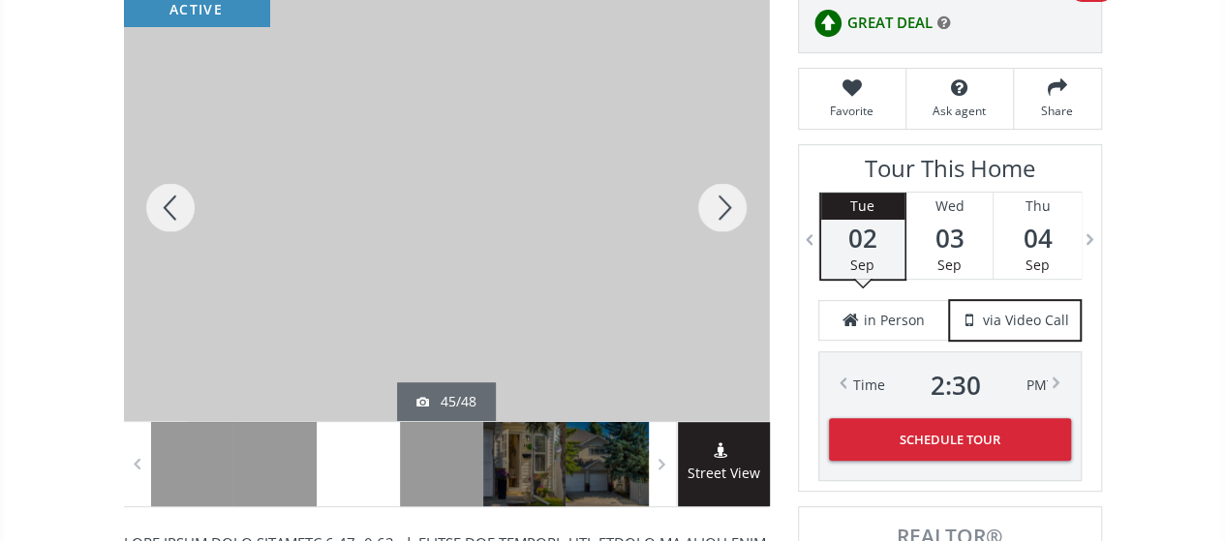
click at [726, 194] on div at bounding box center [722, 207] width 93 height 427
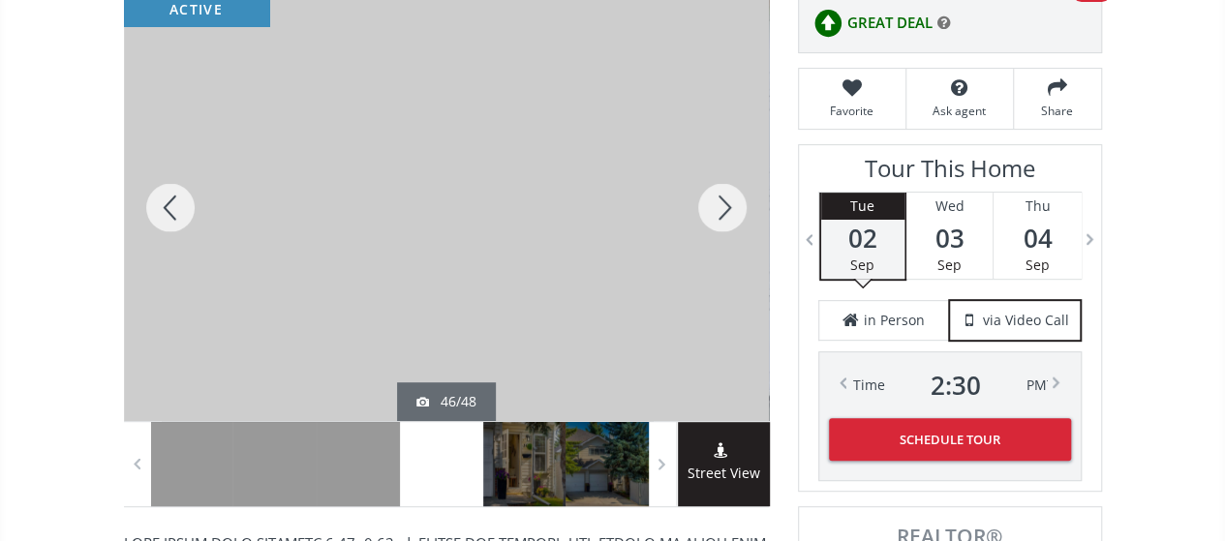
click at [726, 194] on div at bounding box center [722, 207] width 93 height 427
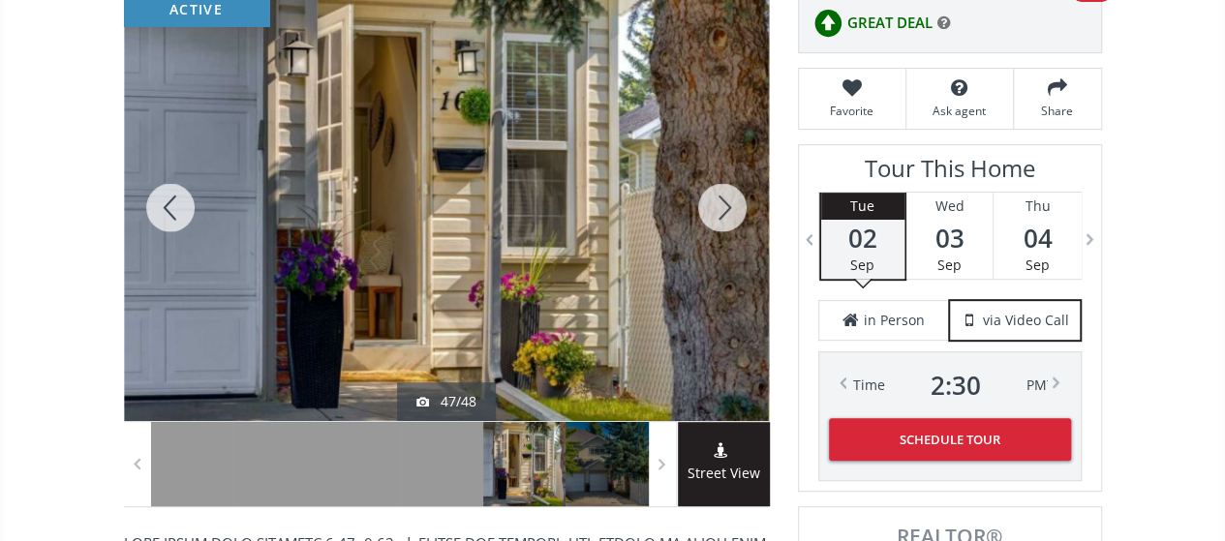
click at [726, 194] on div at bounding box center [722, 207] width 93 height 427
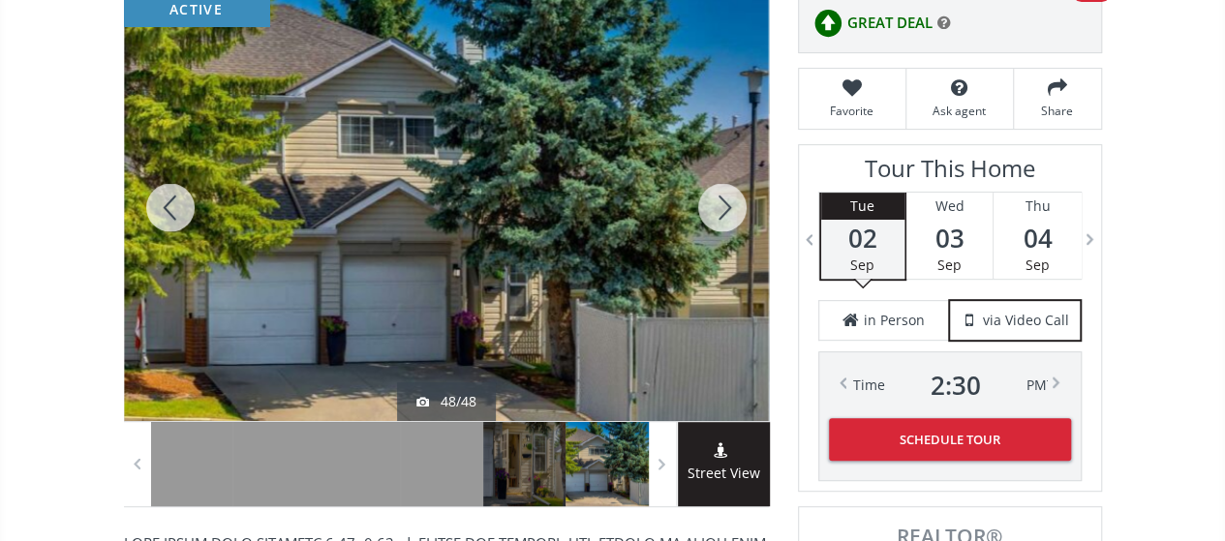
click at [726, 194] on div at bounding box center [722, 207] width 93 height 427
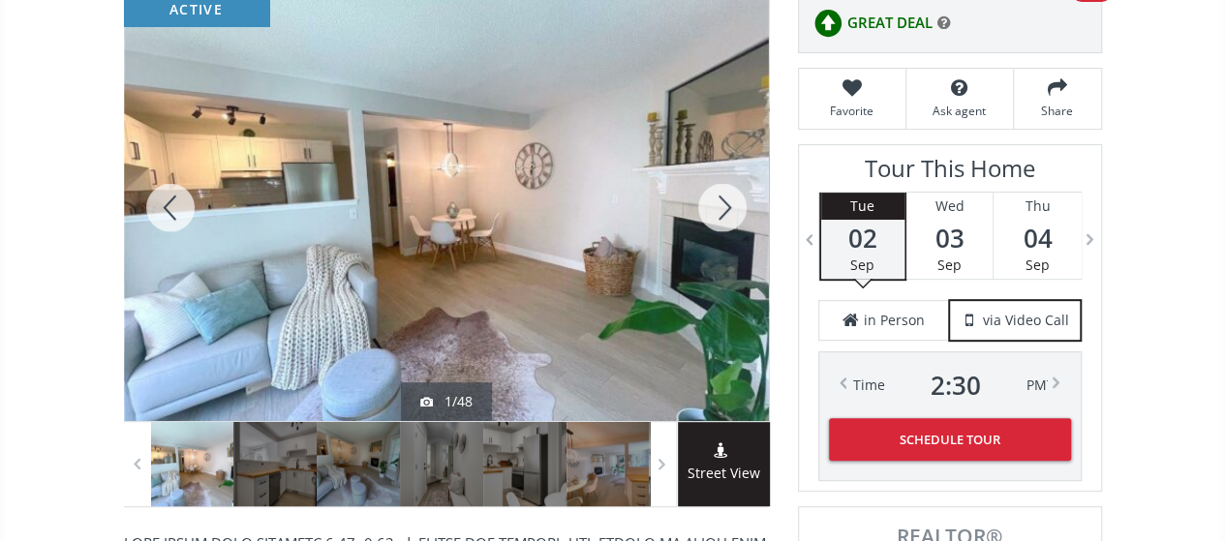
scroll to position [97, 0]
